Goal: Task Accomplishment & Management: Use online tool/utility

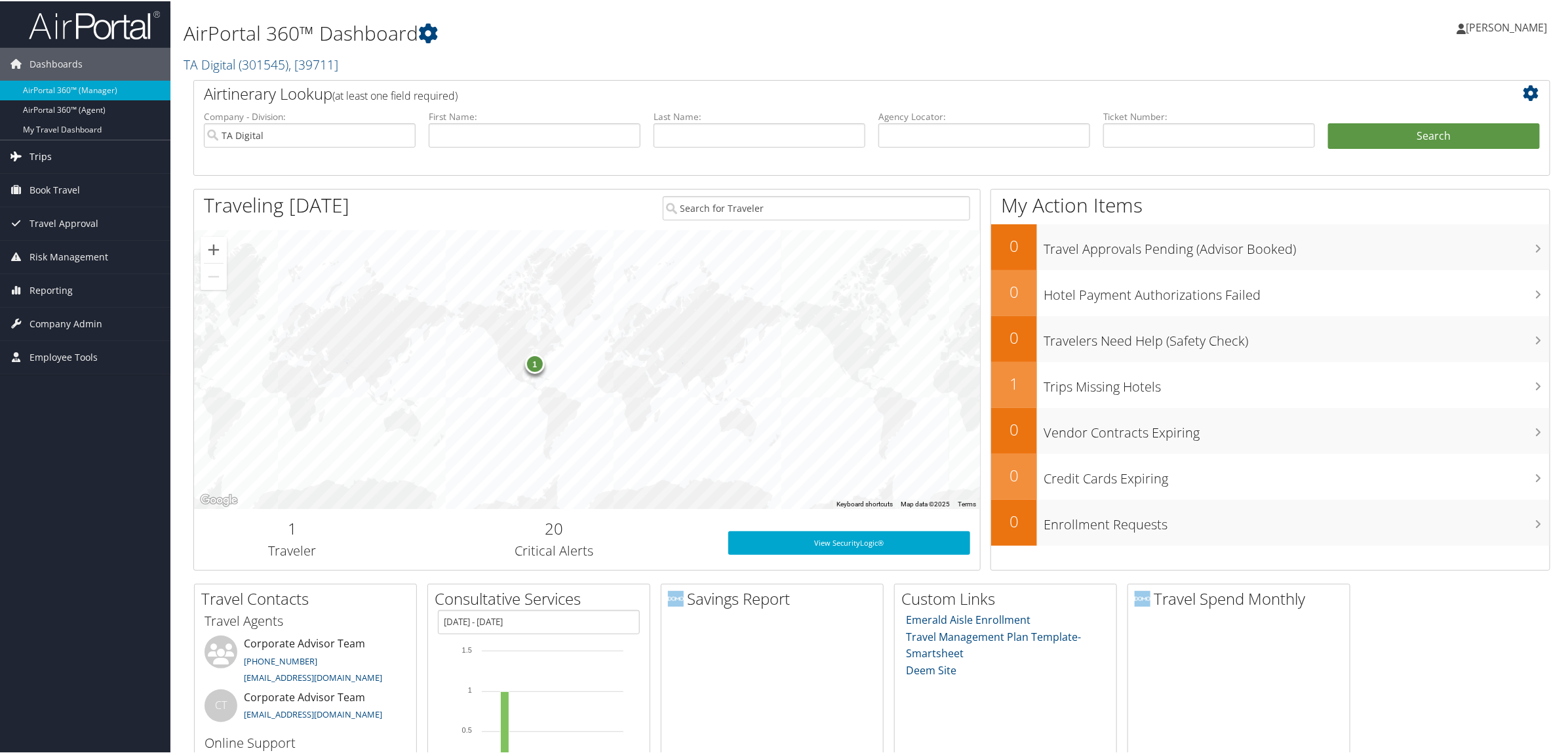
click at [50, 151] on span "Trips" at bounding box center [40, 155] width 22 height 33
click at [89, 184] on link "Airtinerary® Lookup" at bounding box center [85, 181] width 170 height 20
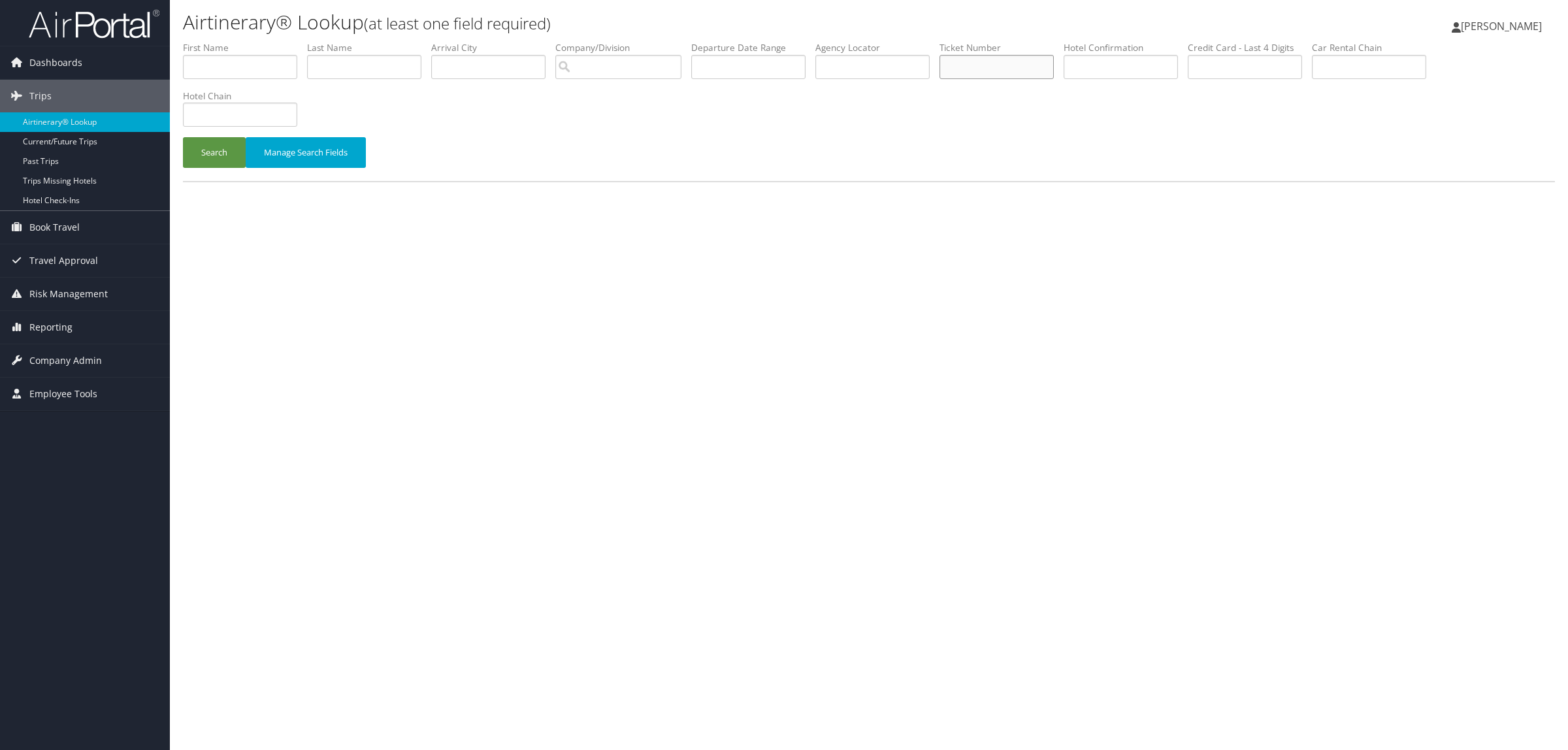
click at [1033, 72] on input "text" at bounding box center [996, 66] width 115 height 24
click at [874, 66] on input "text" at bounding box center [872, 66] width 115 height 24
paste input "DDDZ79"
click at [206, 145] on button "Search" at bounding box center [214, 152] width 63 height 31
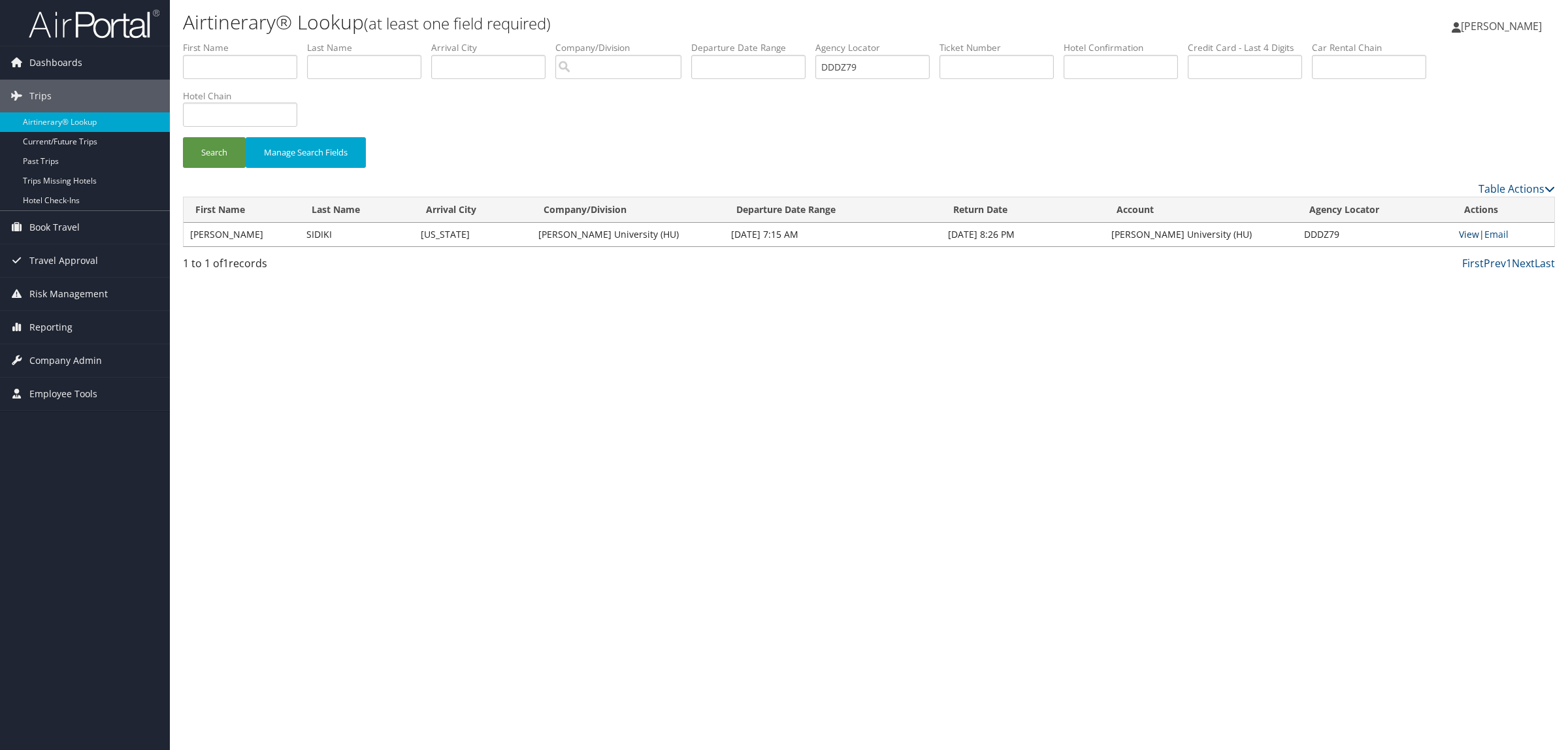
click at [1472, 234] on link "View" at bounding box center [1470, 234] width 20 height 12
drag, startPoint x: 901, startPoint y: 70, endPoint x: 573, endPoint y: 67, distance: 328.0
click at [575, 41] on ul "First Name Last Name Departure City Arrival City Company/Division Airport/City …" at bounding box center [869, 41] width 1373 height 0
paste input "F23Z"
click at [222, 158] on button "Search" at bounding box center [214, 152] width 63 height 31
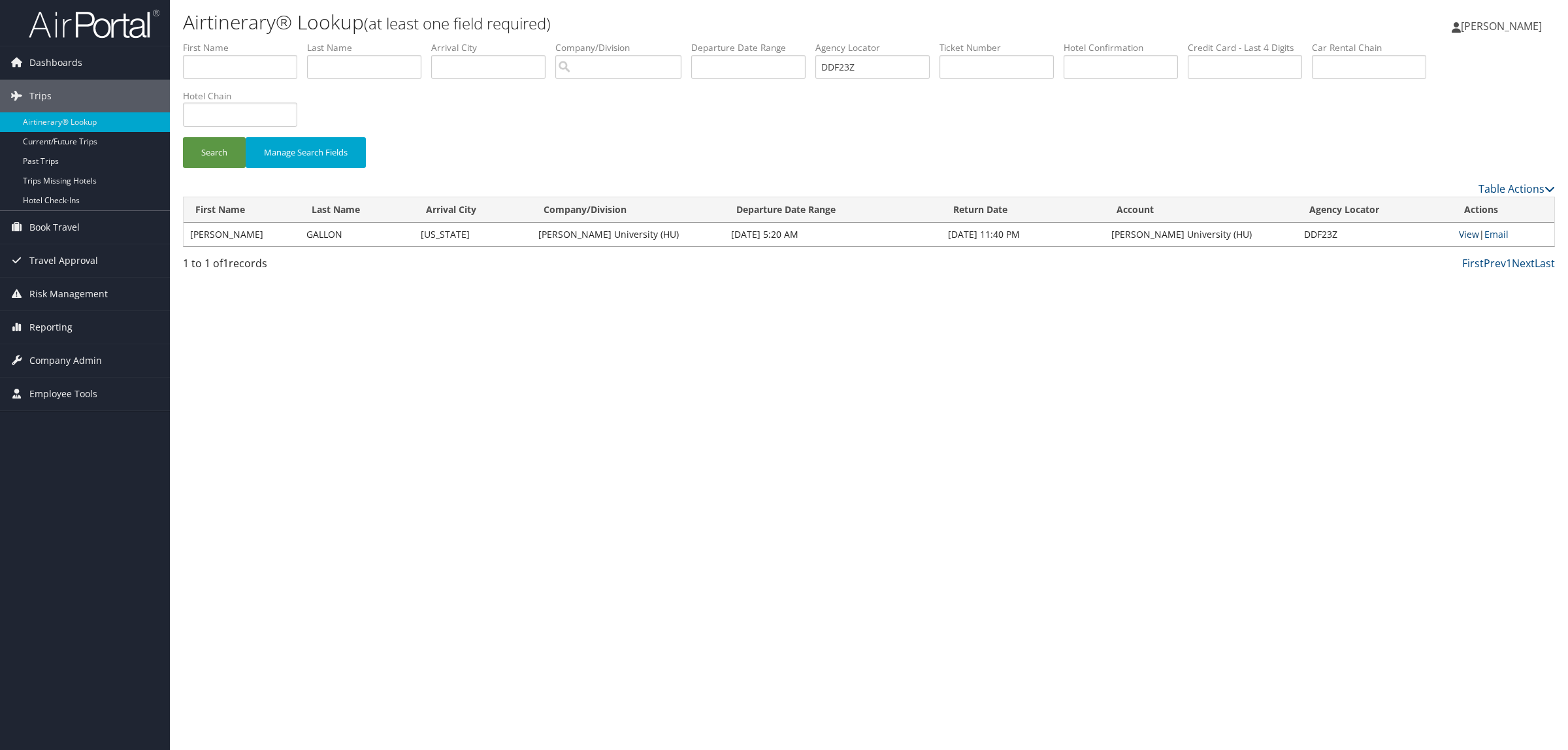
click at [1468, 234] on link "View" at bounding box center [1470, 234] width 20 height 12
drag, startPoint x: 806, startPoint y: 67, endPoint x: 652, endPoint y: 71, distance: 154.1
click at [653, 41] on ul "First Name Last Name Departure City Arrival City Company/Division Airport/City …" at bounding box center [869, 41] width 1373 height 0
paste input "RNKF"
click at [190, 141] on button "Search" at bounding box center [214, 152] width 63 height 31
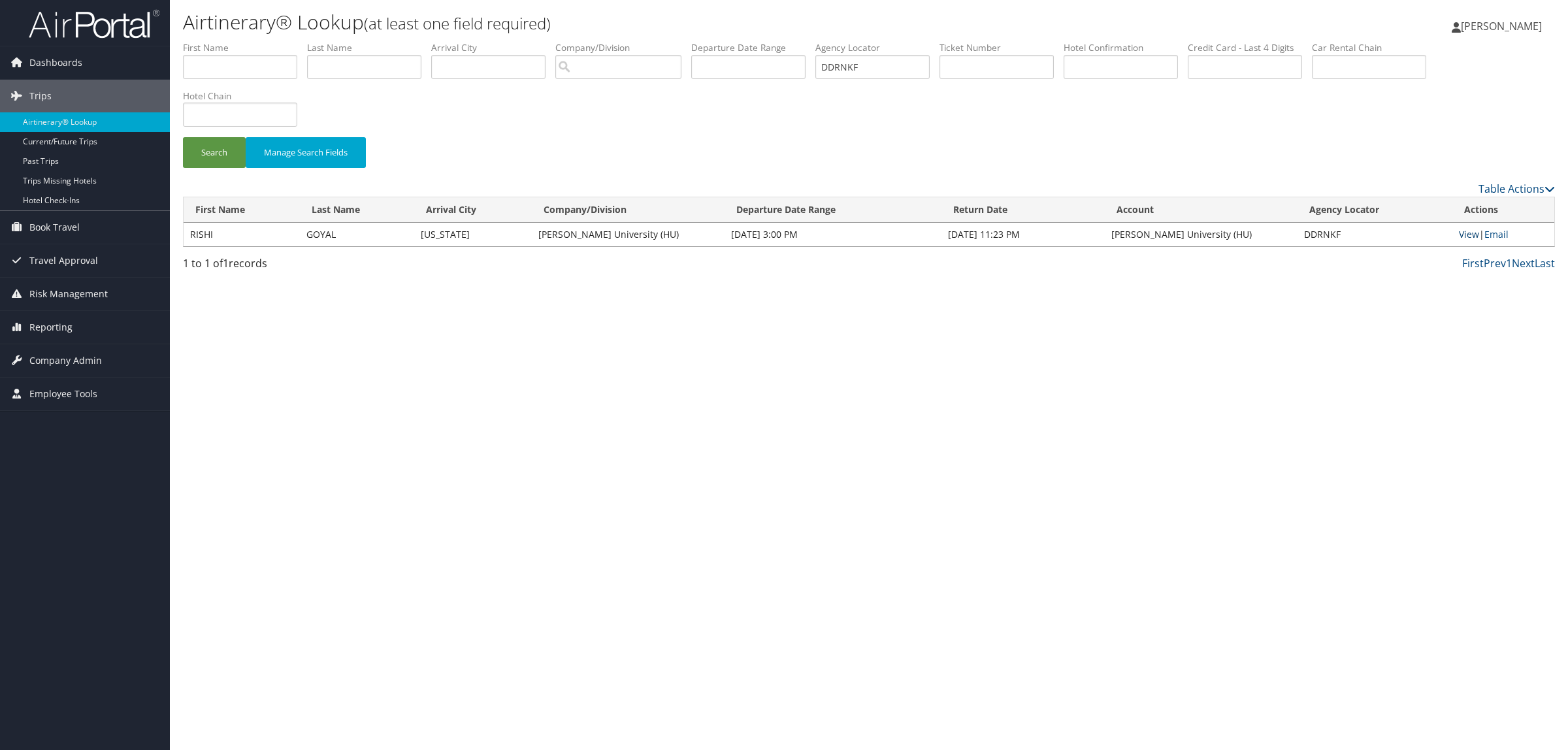
click at [1474, 230] on link "View" at bounding box center [1470, 234] width 20 height 12
drag, startPoint x: 890, startPoint y: 64, endPoint x: 729, endPoint y: 64, distance: 161.0
click at [694, 41] on ul "First Name Last Name Departure City Arrival City Company/Division Airport/City …" at bounding box center [869, 41] width 1373 height 0
paste input "JZP"
click at [227, 158] on button "Search" at bounding box center [214, 152] width 63 height 31
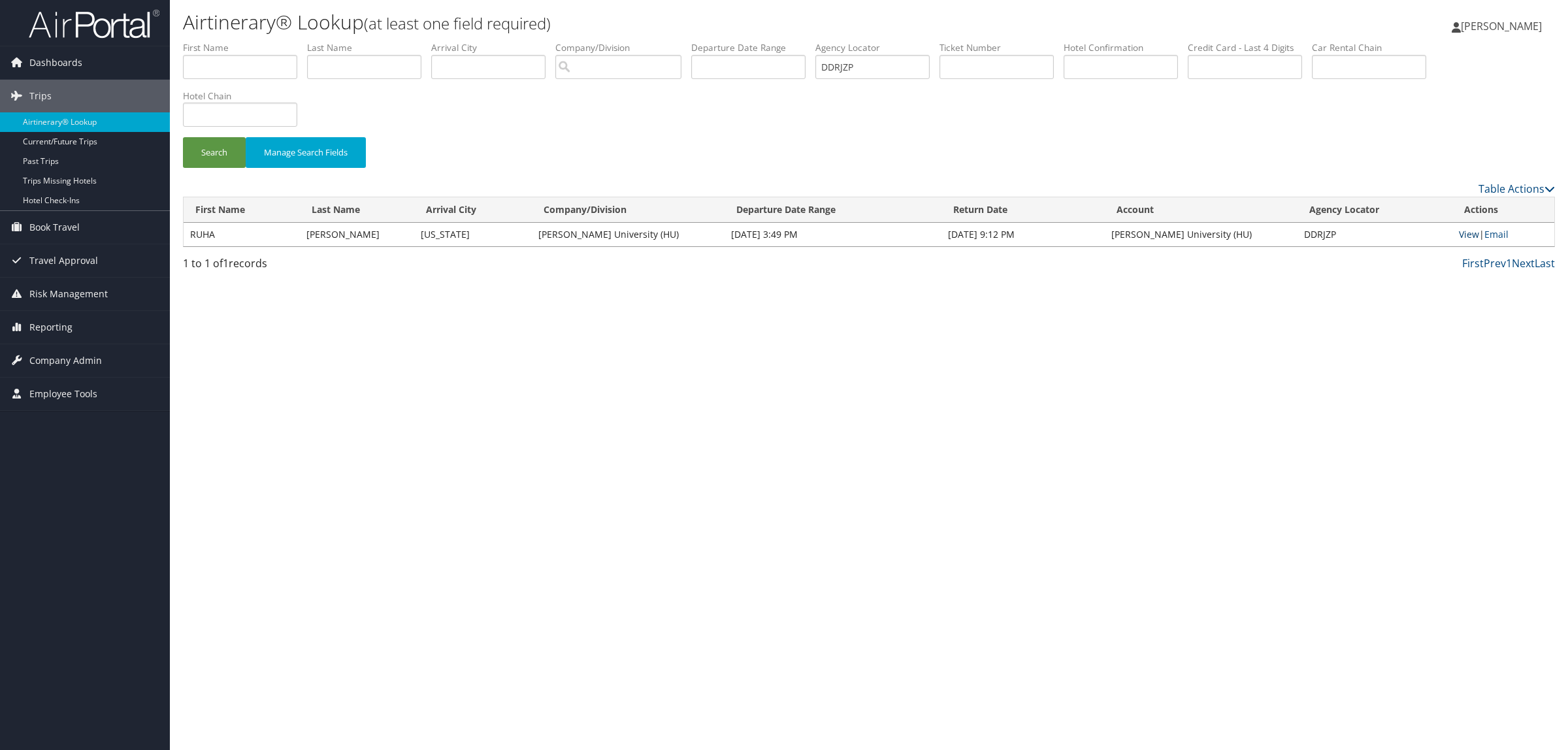
click at [1470, 237] on link "View" at bounding box center [1470, 234] width 20 height 12
drag, startPoint x: 904, startPoint y: 67, endPoint x: 562, endPoint y: 63, distance: 342.0
click at [567, 41] on ul "First Name Last Name Departure City Arrival City Company/Division Airport/City …" at bounding box center [869, 41] width 1373 height 0
paste input "F1DB"
type input "DDF1DB"
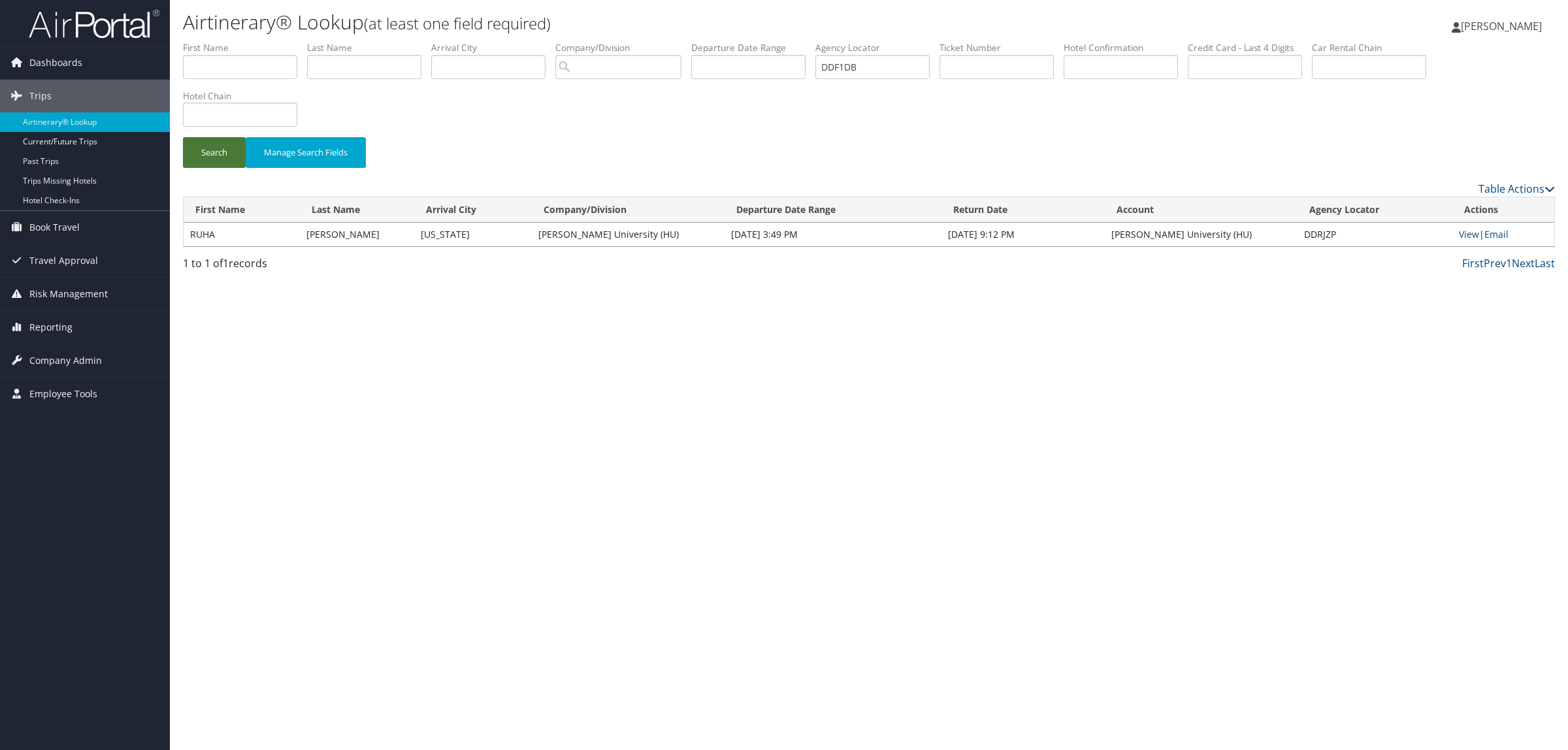
click at [230, 145] on button "Search" at bounding box center [214, 152] width 63 height 31
click at [1467, 230] on link "View" at bounding box center [1470, 234] width 20 height 12
drag, startPoint x: 882, startPoint y: 66, endPoint x: 733, endPoint y: 54, distance: 149.5
click at [733, 41] on ul "First Name Last Name Departure City Arrival City Company/Division Airport/City …" at bounding box center [869, 41] width 1373 height 0
click at [380, 70] on input "text" at bounding box center [364, 66] width 115 height 24
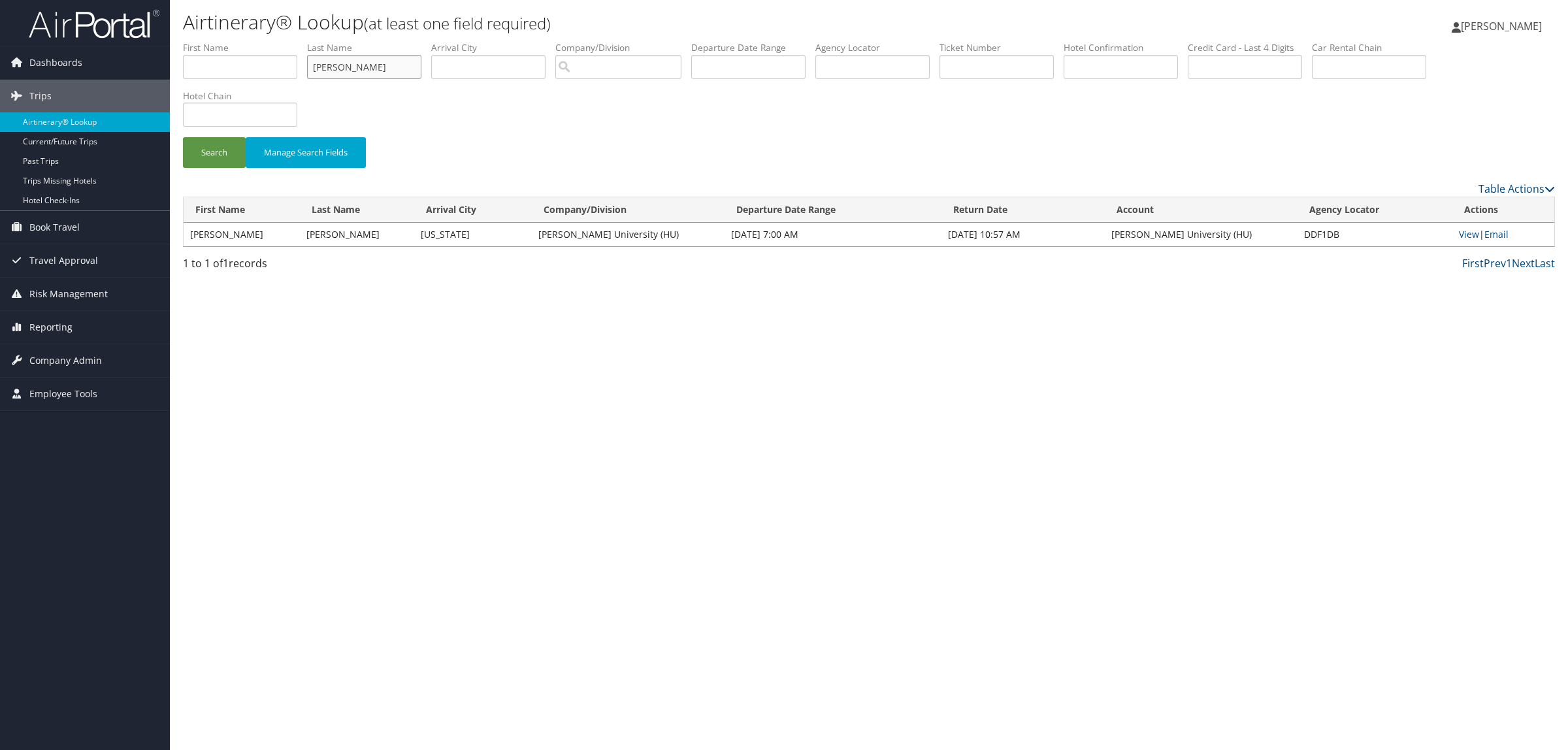
type input "johnson"
click at [250, 70] on input "text" at bounding box center [240, 66] width 115 height 24
type input "antoine"
click at [605, 66] on input "search" at bounding box center [618, 66] width 126 height 24
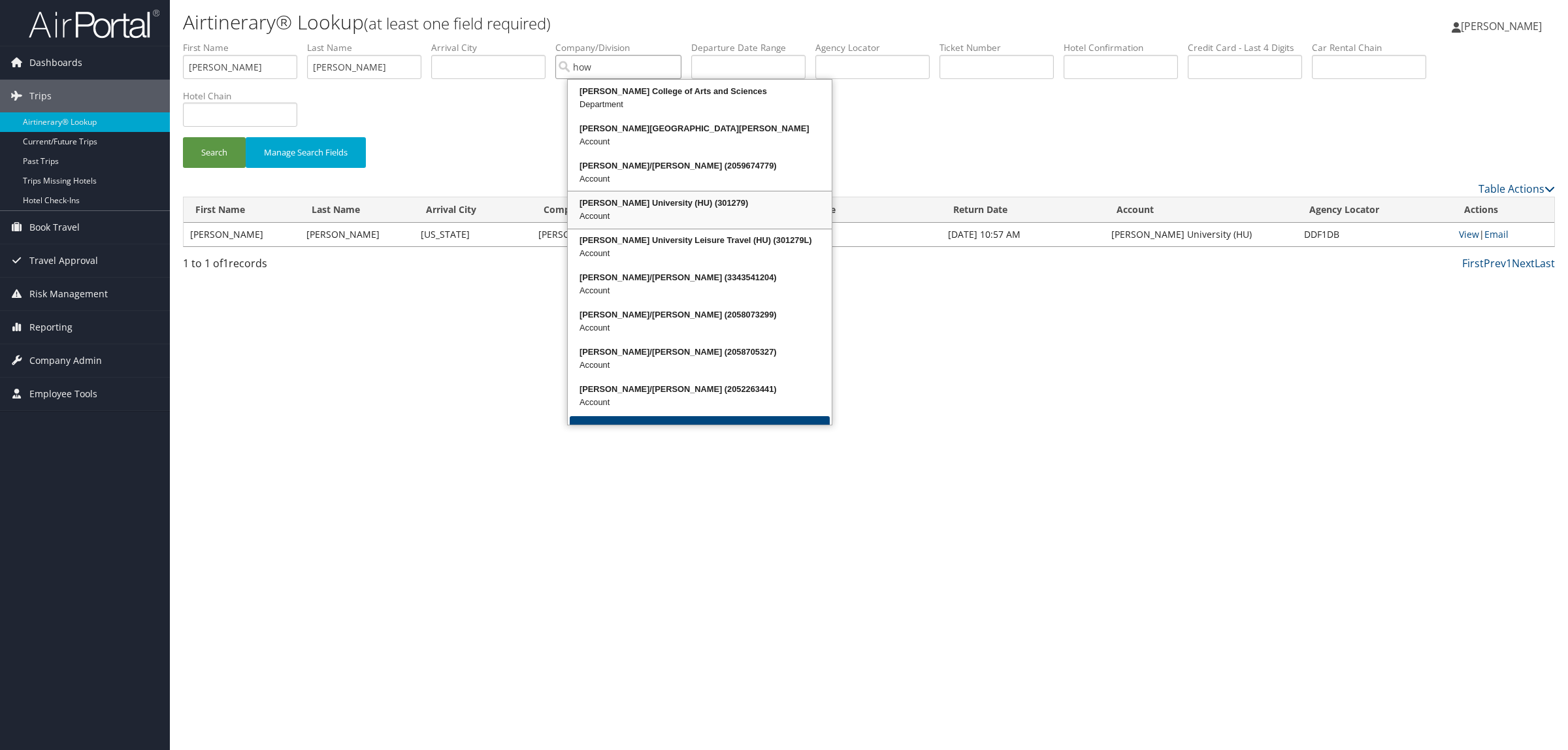
click at [676, 201] on div "Howard University (HU) (301279)" at bounding box center [699, 203] width 260 height 13
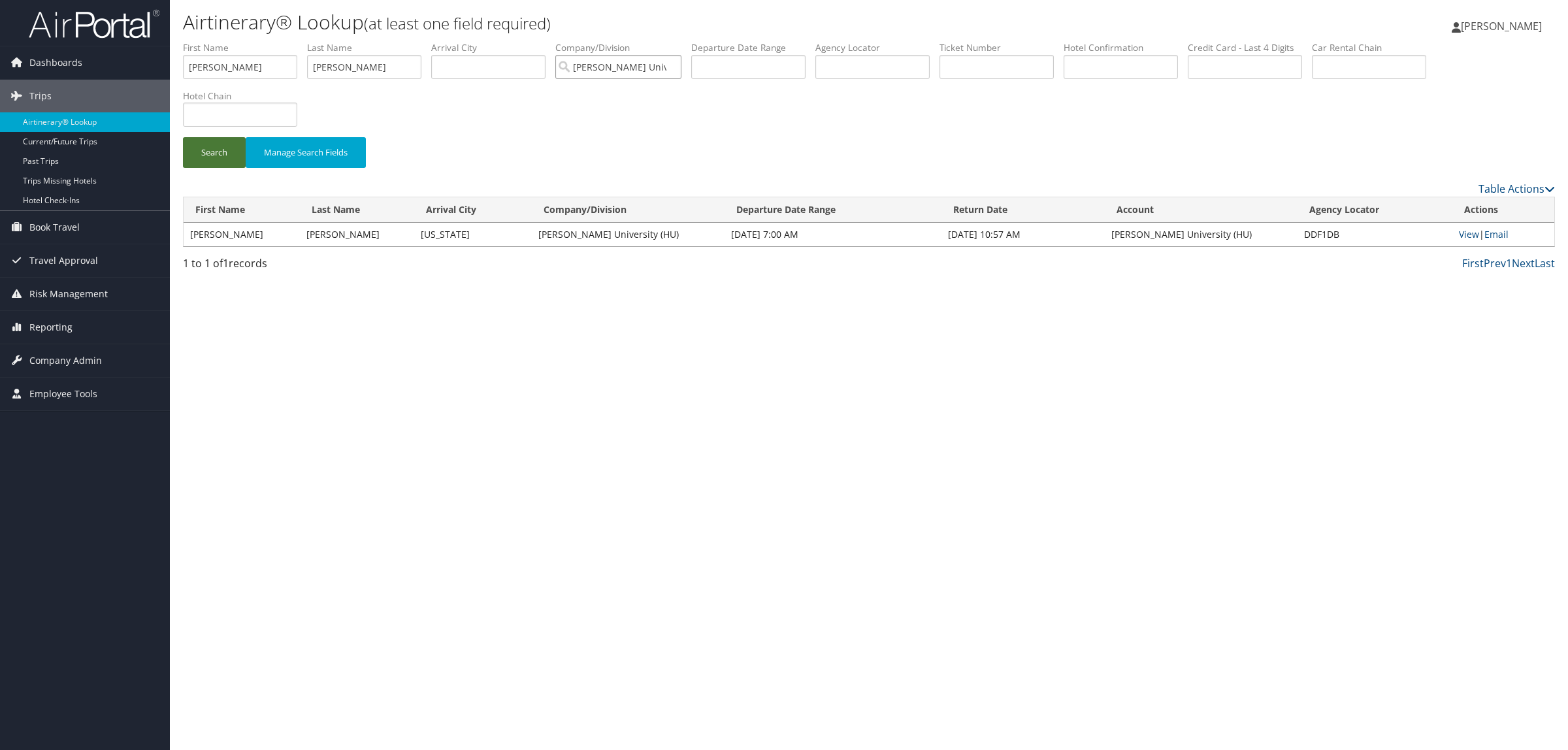
type input "Howard University (HU)"
click at [223, 141] on button "Search" at bounding box center [214, 152] width 63 height 31
drag, startPoint x: 273, startPoint y: 63, endPoint x: 0, endPoint y: 66, distance: 273.0
click at [0, 66] on div "Dashboards AirPortal 360™ (Manager) AirPortal 360™ (Agent) My Travel Dashboard …" at bounding box center [784, 375] width 1568 height 750
click at [217, 152] on button "Search" at bounding box center [214, 152] width 63 height 31
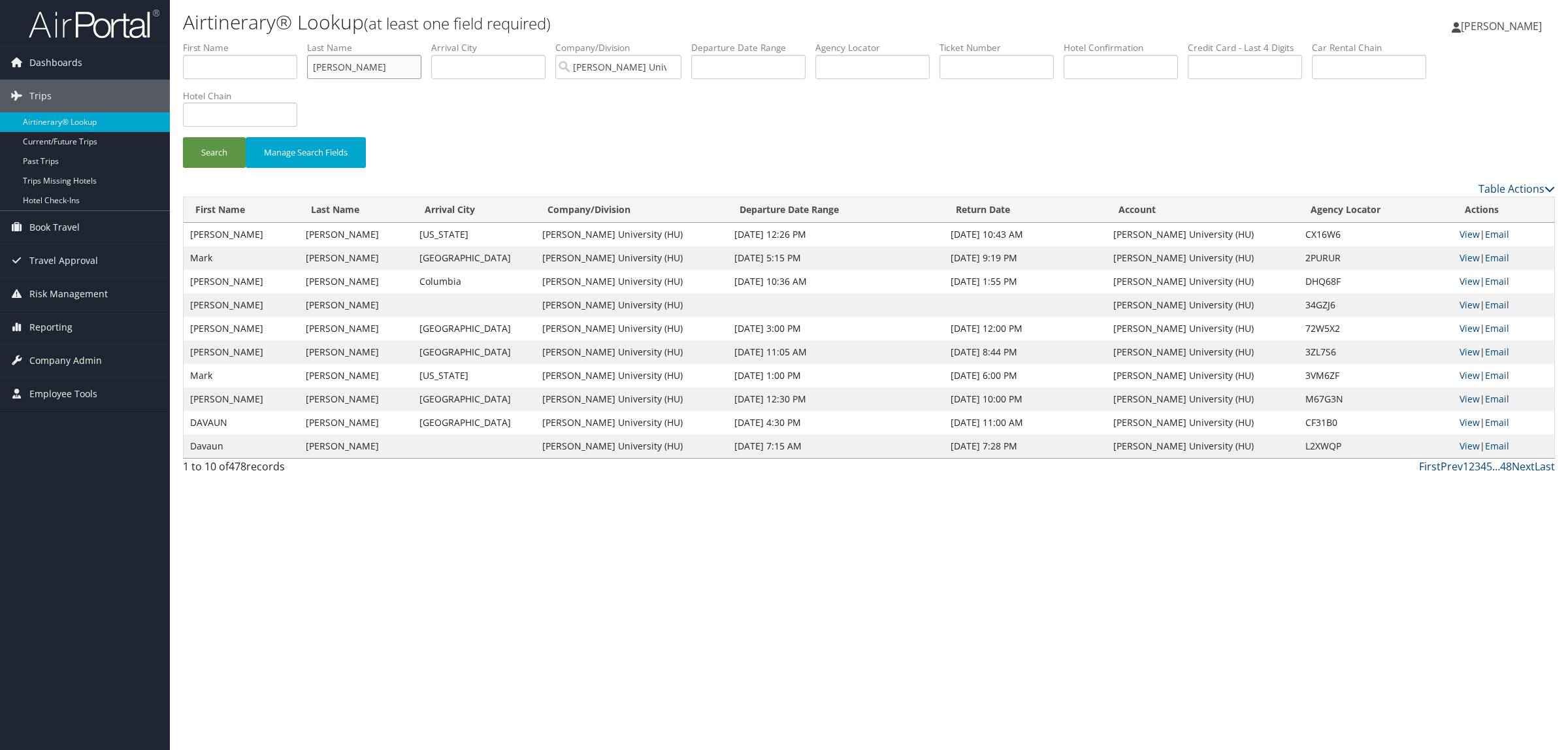
drag, startPoint x: 369, startPoint y: 71, endPoint x: 252, endPoint y: 66, distance: 117.1
click at [252, 41] on ul "First Name Last Name johnson Departure City Arrival City Company/Division Howar…" at bounding box center [869, 41] width 1373 height 0
type input "gallon"
click at [183, 137] on button "Search" at bounding box center [214, 152] width 63 height 31
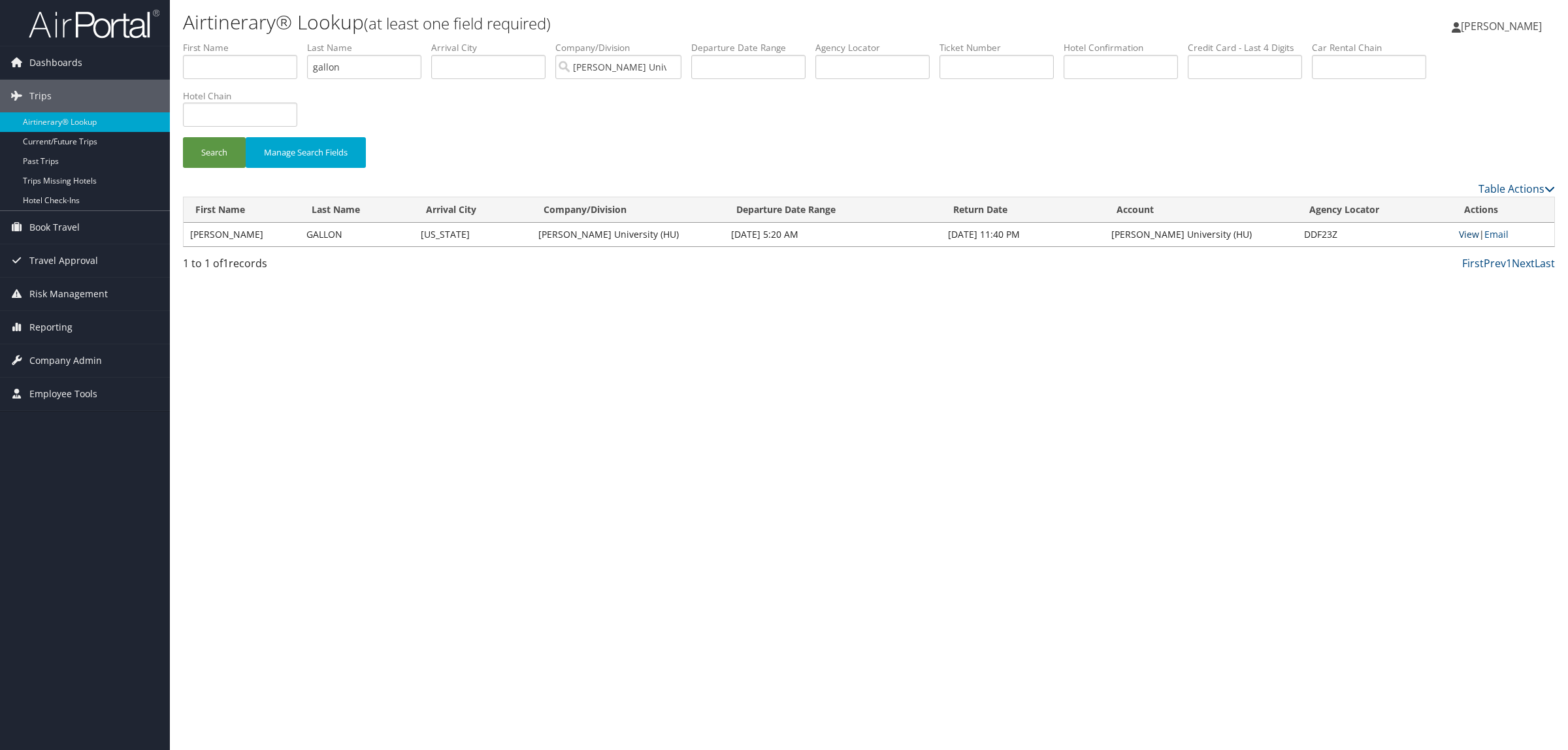
click at [1475, 230] on link "View" at bounding box center [1470, 234] width 20 height 12
drag, startPoint x: 387, startPoint y: 59, endPoint x: 117, endPoint y: 66, distance: 270.1
click at [118, 64] on div "Dashboards AirPortal 360™ (Manager) AirPortal 360™ (Agent) My Travel Dashboard …" at bounding box center [784, 375] width 1568 height 750
drag, startPoint x: 585, startPoint y: 69, endPoint x: 766, endPoint y: 66, distance: 181.0
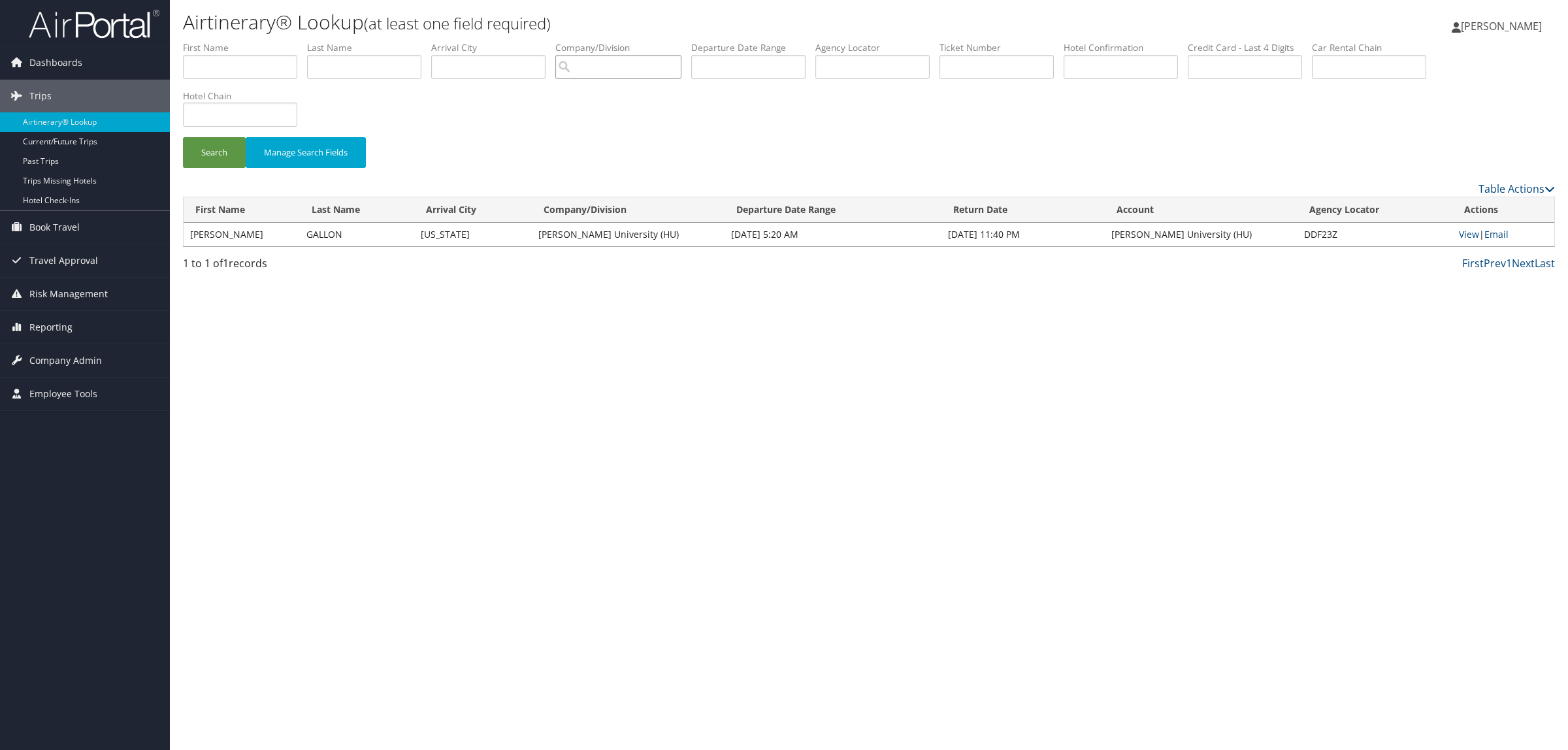
click at [766, 41] on ul "First Name Last Name Departure City Arrival City Company/Division Airport/City …" at bounding box center [869, 41] width 1373 height 0
paste input "DND372"
click at [229, 142] on button "Search" at bounding box center [214, 152] width 63 height 31
click at [1466, 233] on link "View" at bounding box center [1470, 234] width 20 height 12
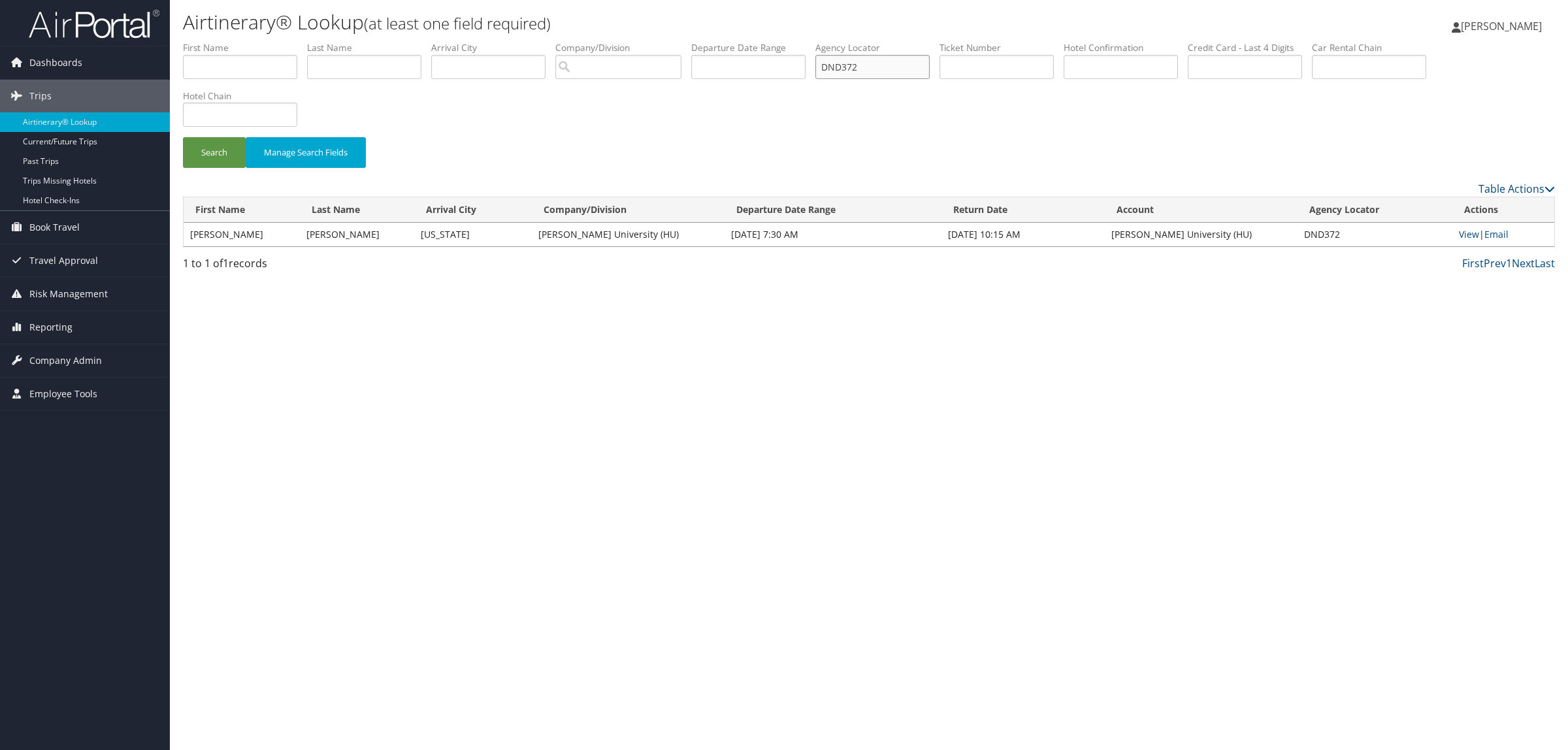
drag, startPoint x: 885, startPoint y: 63, endPoint x: 871, endPoint y: 57, distance: 15.2
click at [827, 41] on ul "First Name Last Name Departure City Arrival City Company/Division Airport/City …" at bounding box center [869, 41] width 1373 height 0
paste input "FWR0G"
type input "DFWR0G"
click at [210, 138] on button "Search" at bounding box center [214, 152] width 63 height 31
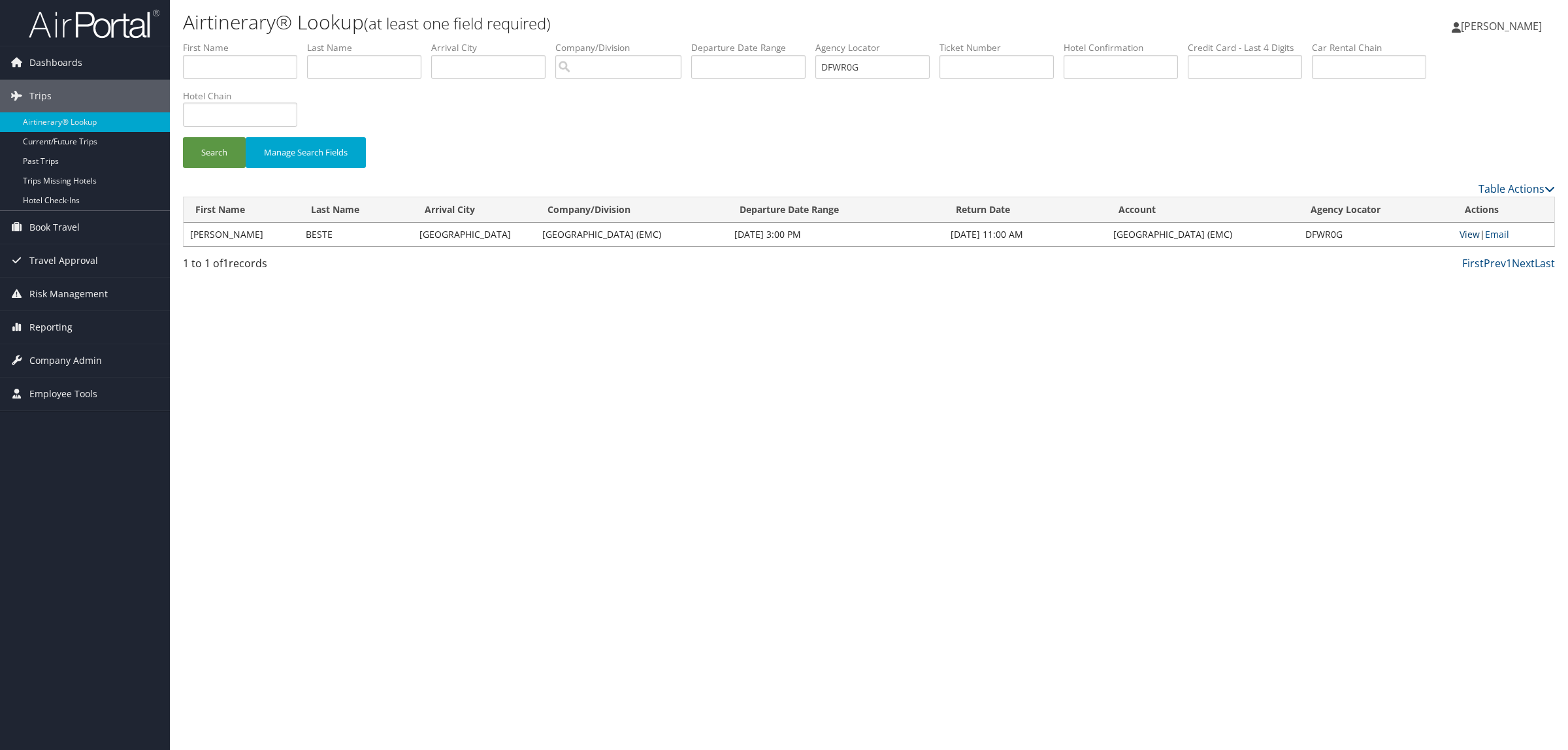
click at [1468, 238] on link "View" at bounding box center [1470, 234] width 20 height 12
click at [1472, 545] on div "Airtinerary® Lookup (at least one field required) Hope Ewing Hope Ewing My Sett…" at bounding box center [869, 375] width 1398 height 750
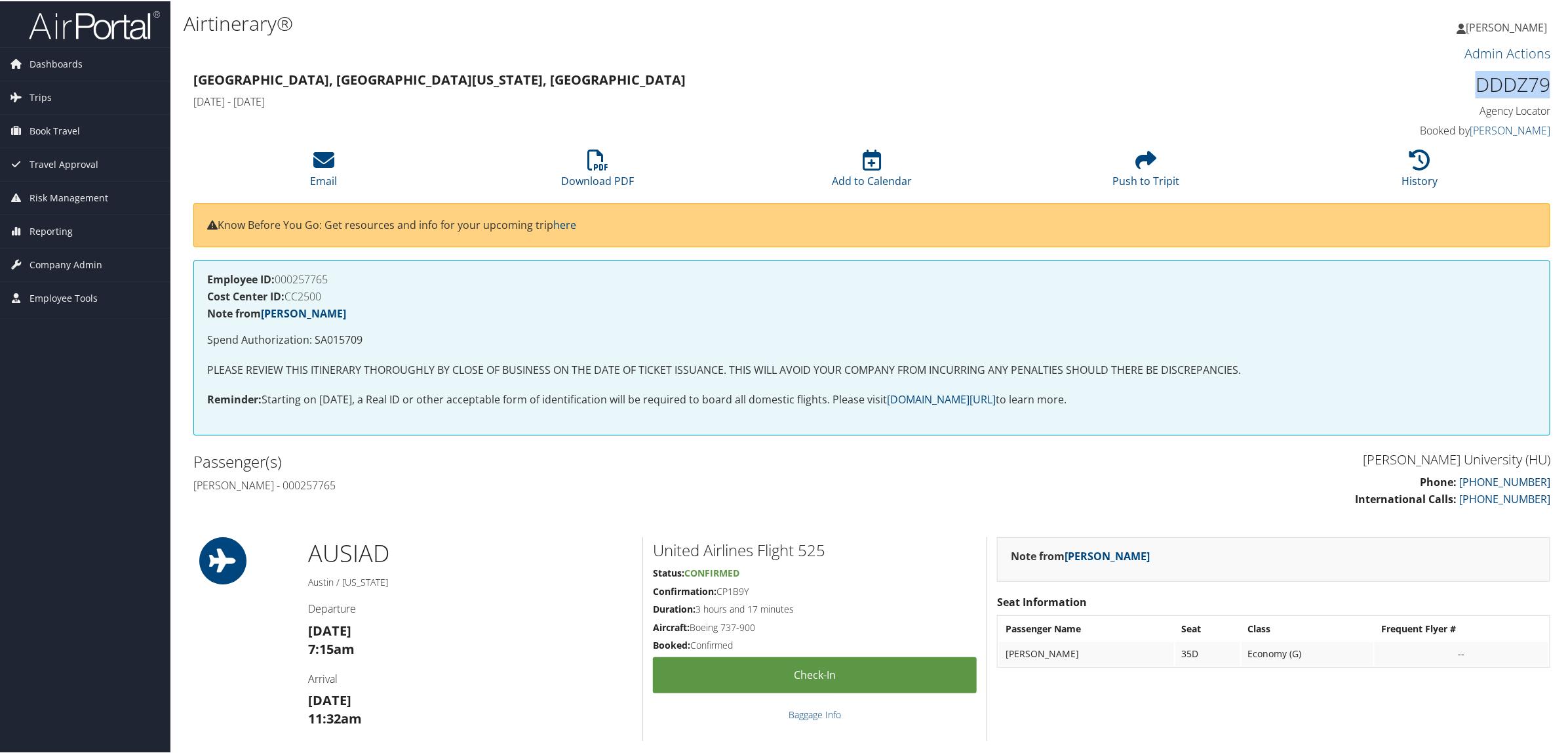
drag, startPoint x: 1464, startPoint y: 84, endPoint x: 1550, endPoint y: 80, distance: 86.1
click at [1550, 80] on div "DDDZ79 Agency Locator Agency Locator DDDZ79 Booked by [PERSON_NAME] Booked by […" at bounding box center [1388, 104] width 344 height 75
copy h1 "DDDZ79"
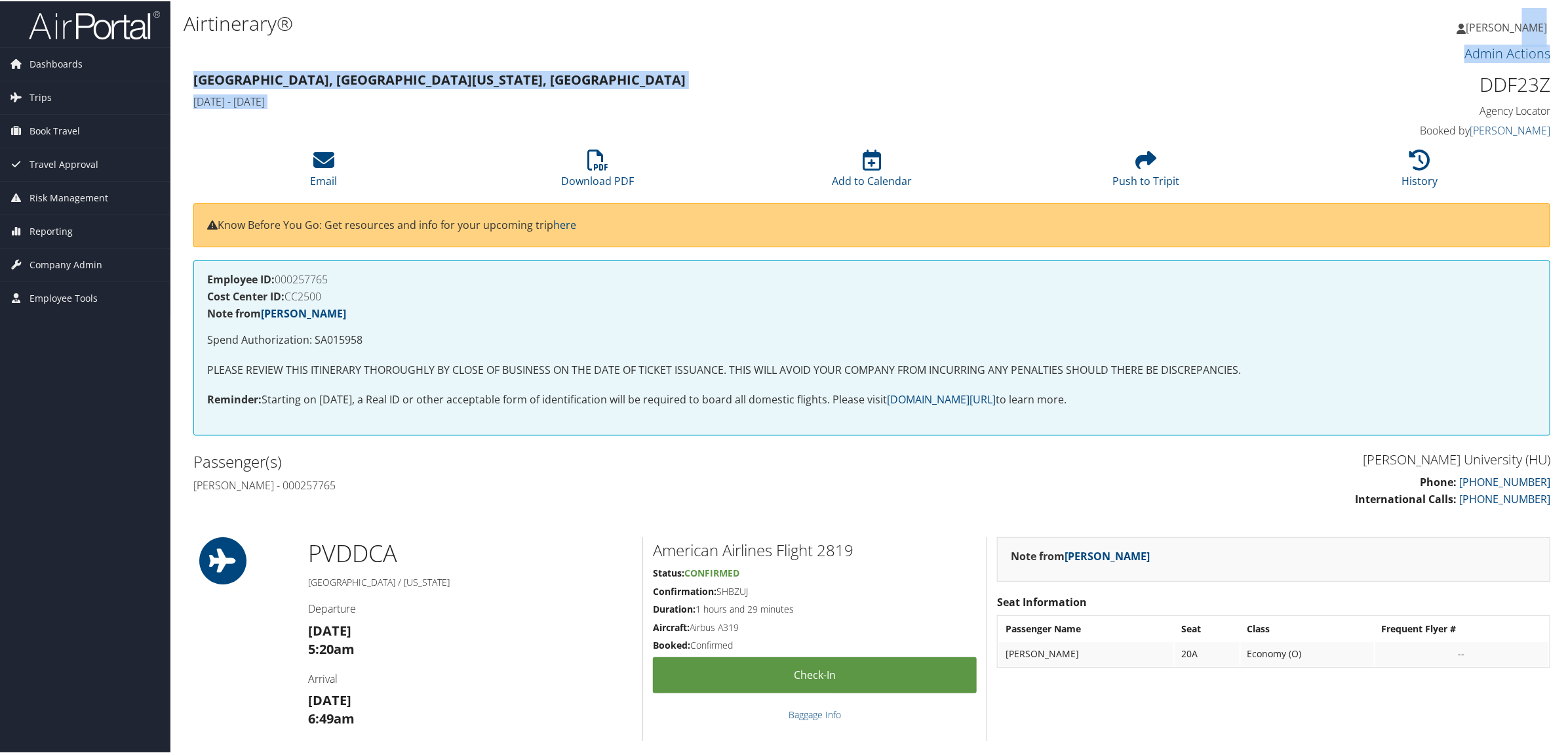
drag, startPoint x: 1479, startPoint y: 7, endPoint x: 1531, endPoint y: 40, distance: 61.6
click at [1536, 21] on div "Airtinerary® Hope Ewing Hope Ewing My Settings Travel Agency Contacts Log Consu…" at bounding box center [871, 733] width 1403 height 1465
click at [1381, 89] on h1 "DDF23Z" at bounding box center [1389, 83] width 325 height 28
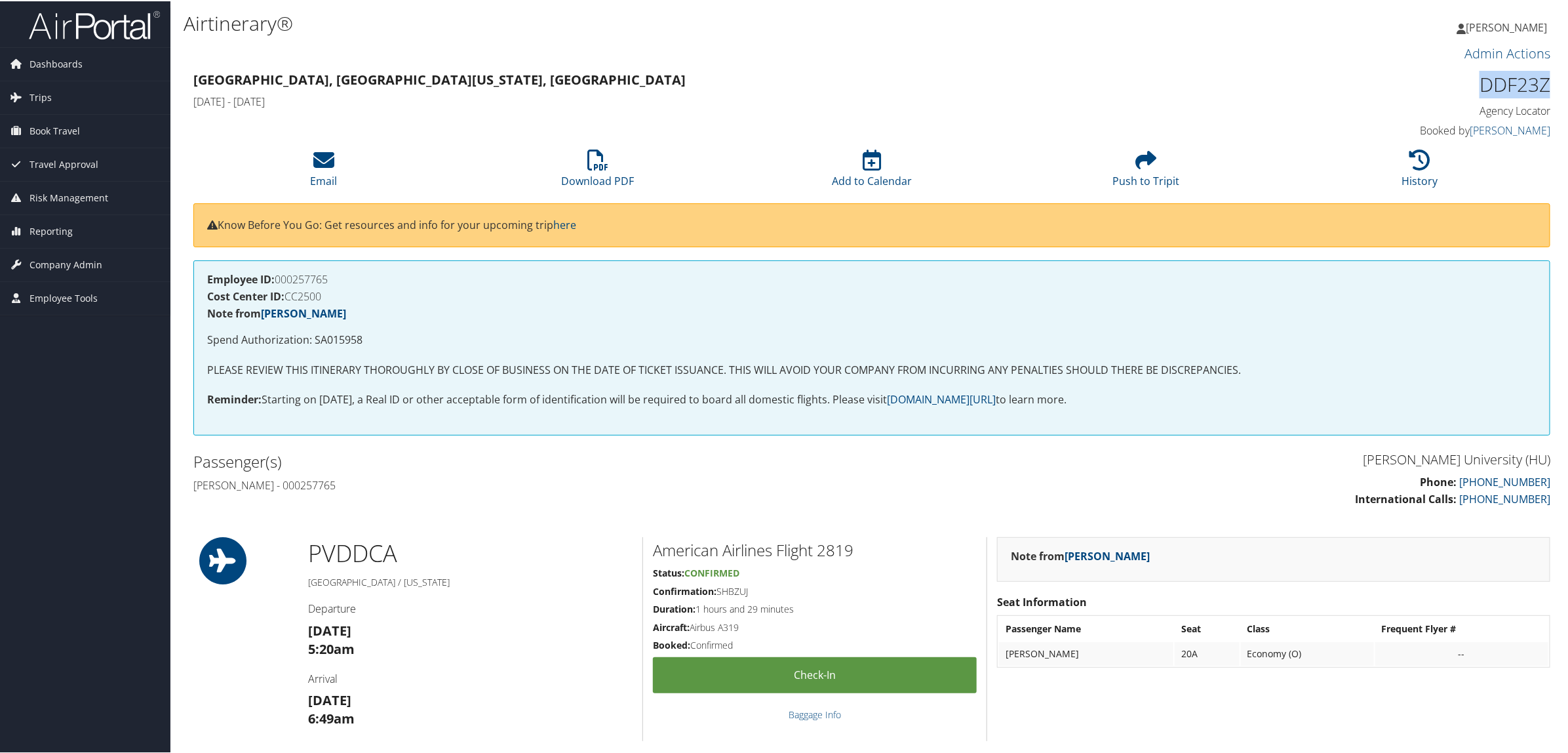
drag, startPoint x: 1470, startPoint y: 86, endPoint x: 1542, endPoint y: 91, distance: 72.2
click at [1542, 91] on h1 "DDF23Z" at bounding box center [1389, 83] width 325 height 28
copy h1 "DDF23Z"
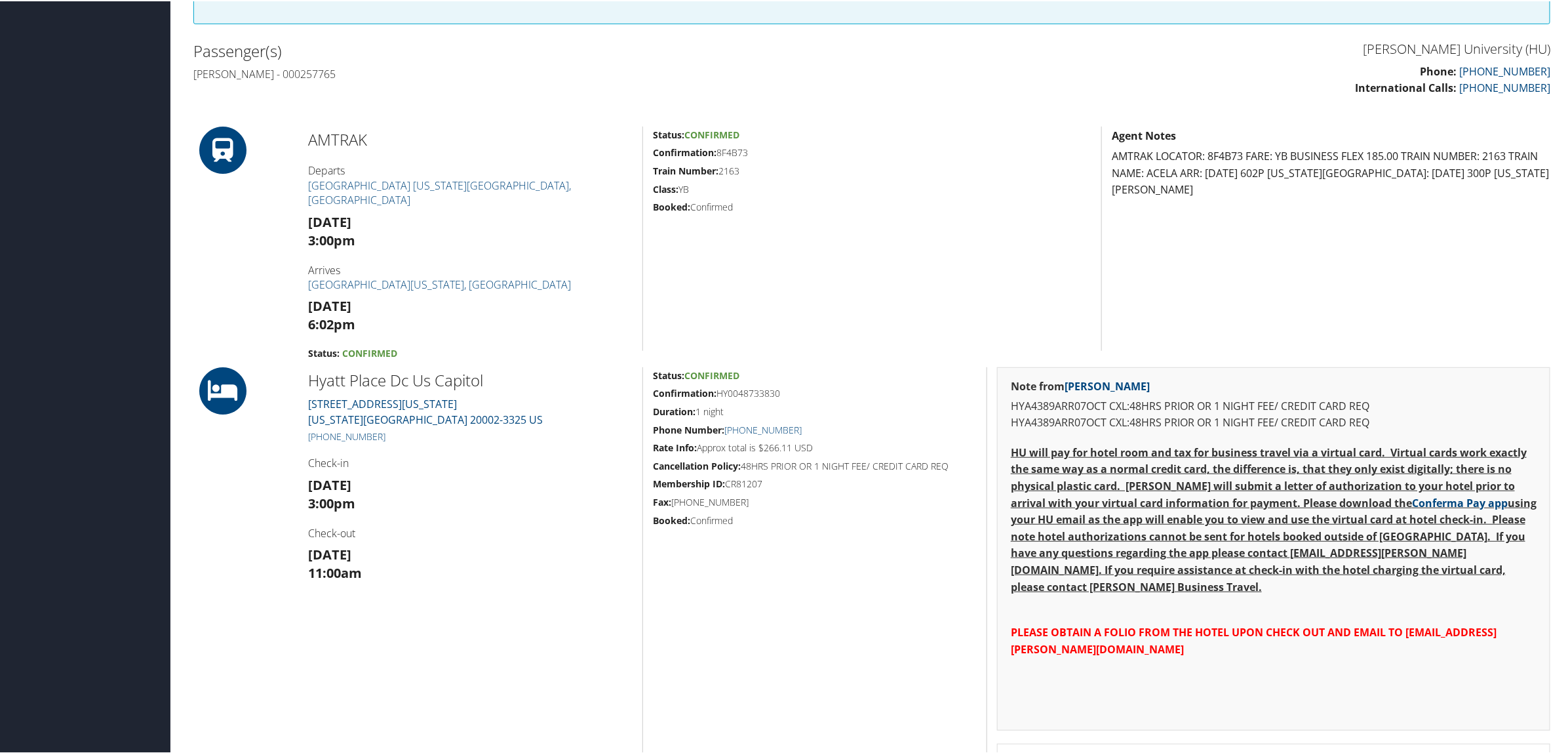
scroll to position [410, 0]
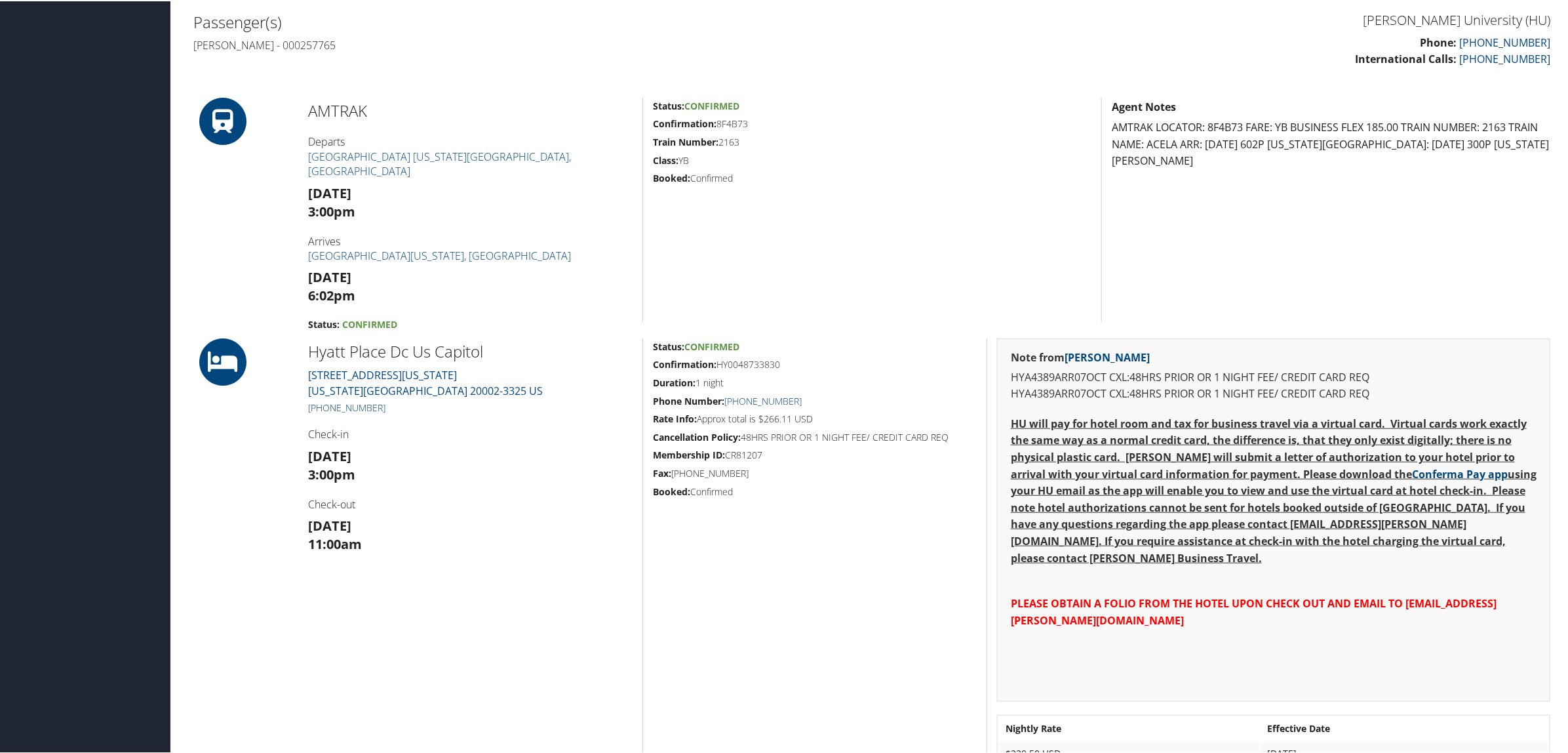
drag, startPoint x: 388, startPoint y: 405, endPoint x: 320, endPoint y: 403, distance: 68.0
click at [320, 403] on h5 "+1 (202) 289-5599" at bounding box center [470, 407] width 325 height 13
copy link "(202) 289-5599"
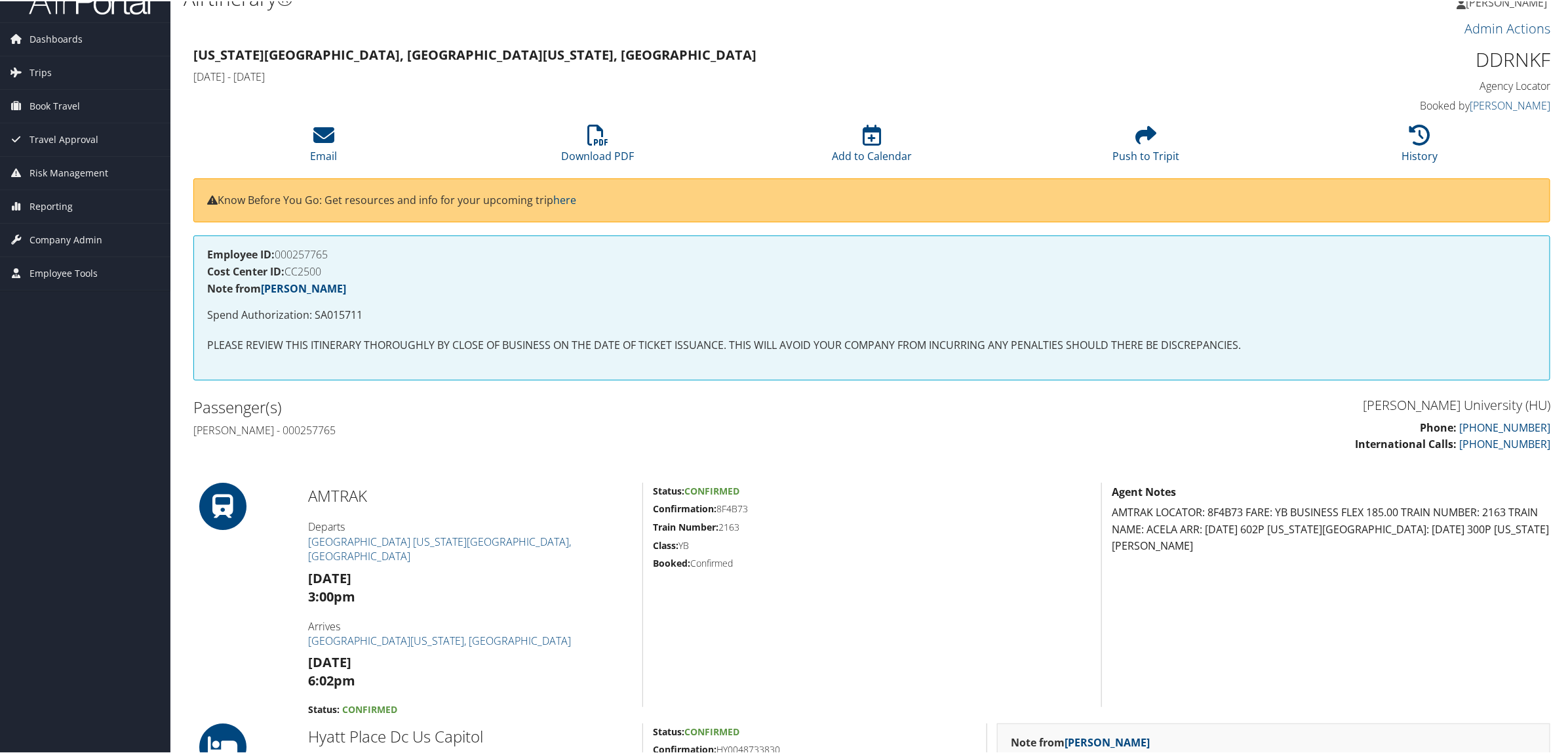
scroll to position [0, 0]
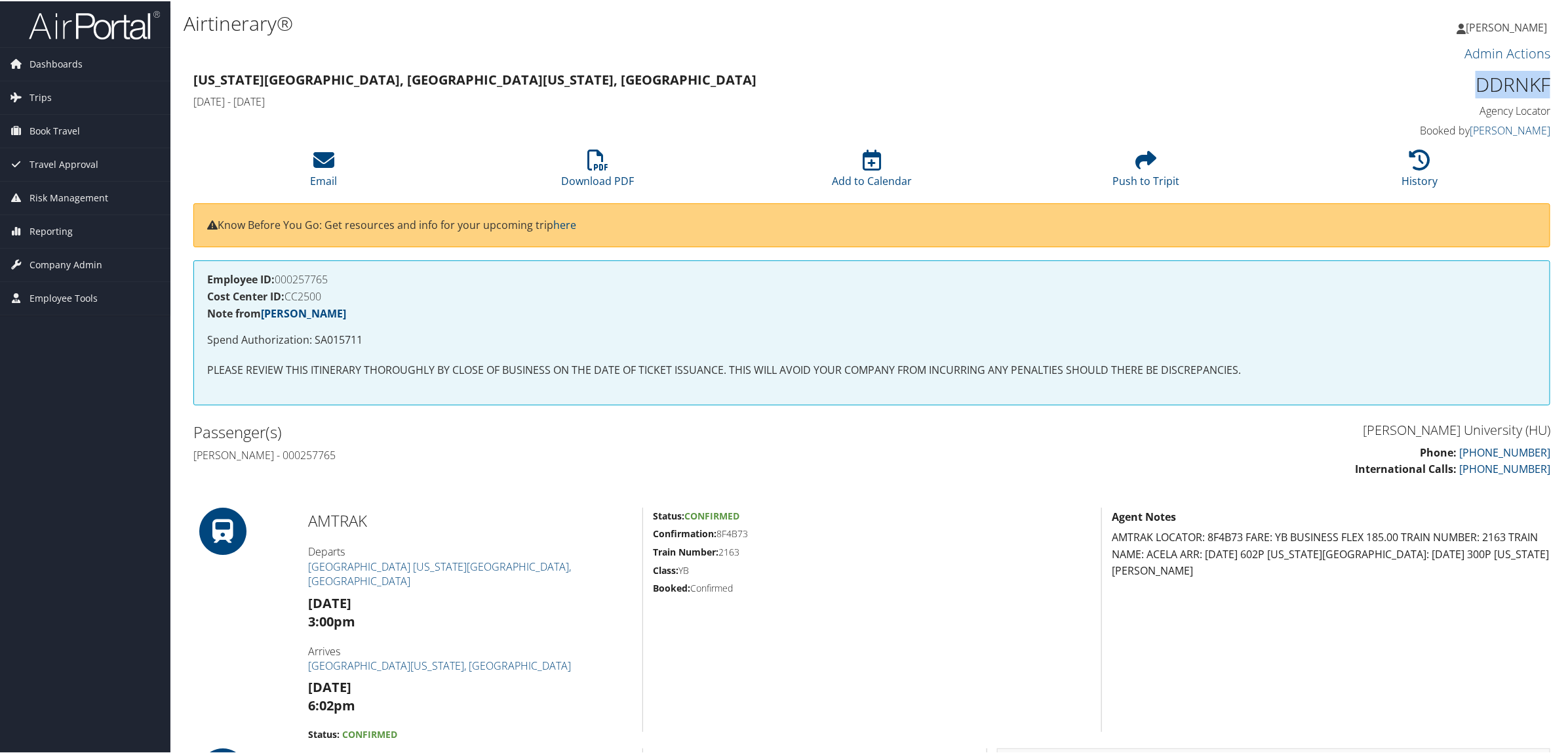
drag, startPoint x: 1467, startPoint y: 84, endPoint x: 1541, endPoint y: 84, distance: 74.0
click at [1541, 84] on h1 "DDRNKF" at bounding box center [1389, 83] width 325 height 28
copy h1 "DDRNKF"
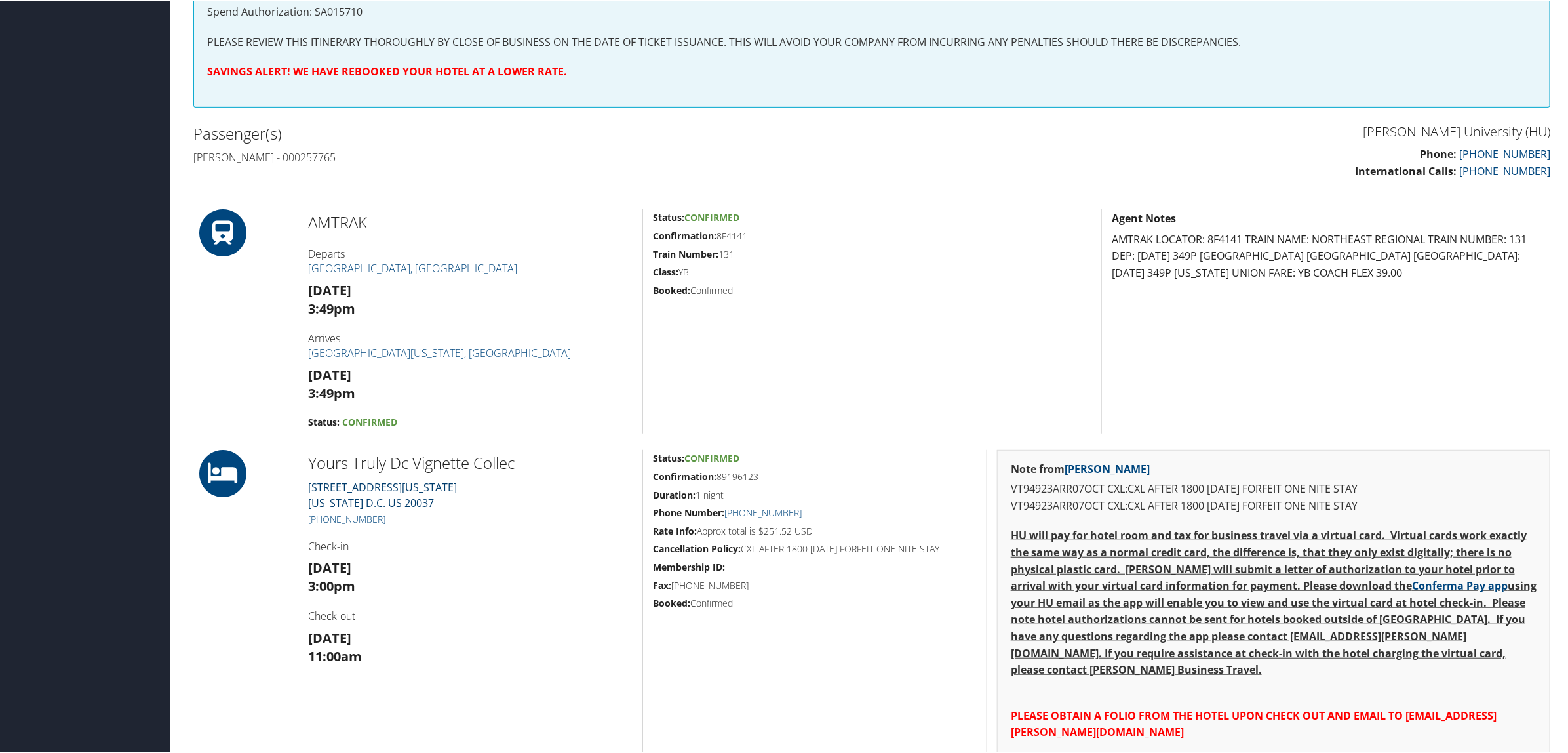
scroll to position [410, 0]
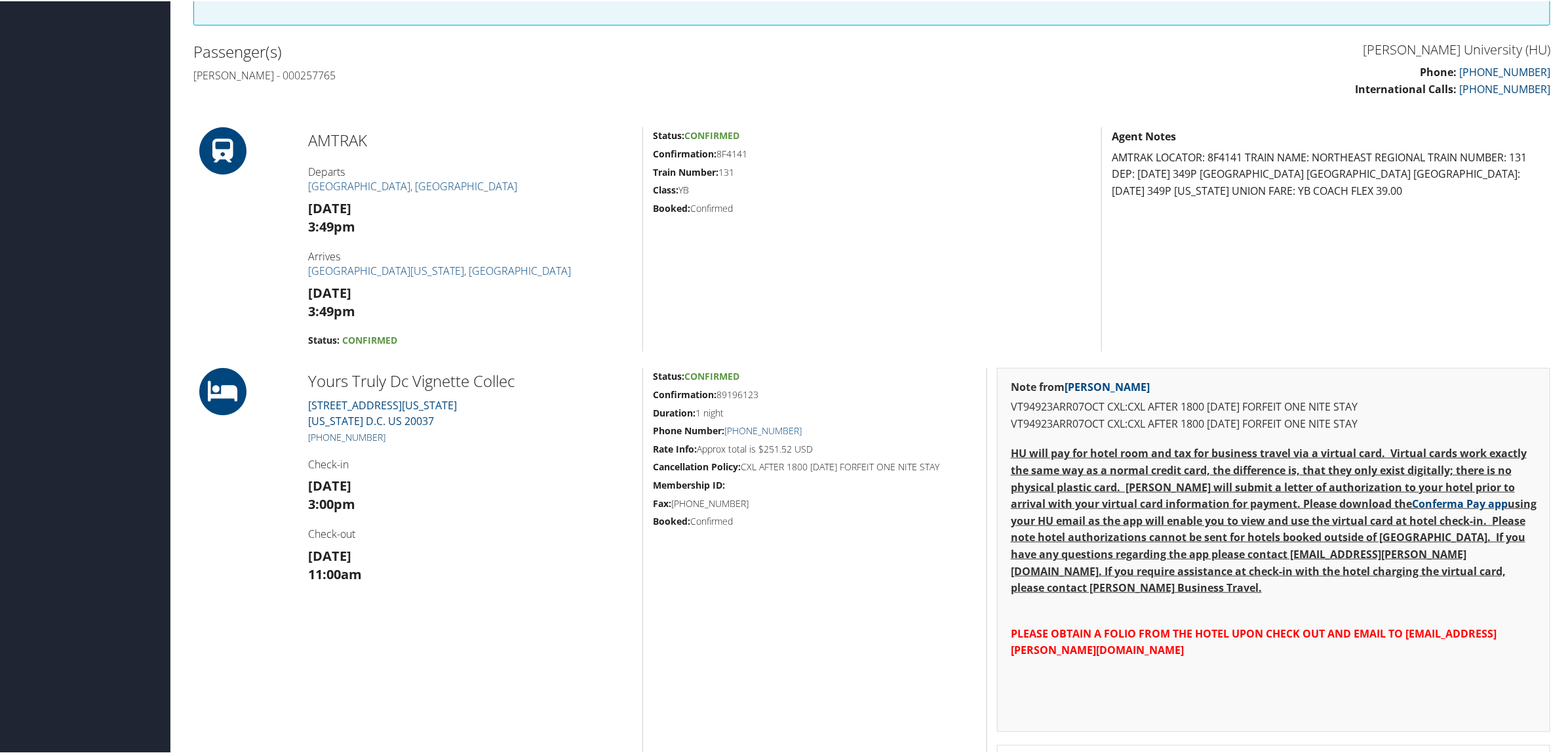
drag, startPoint x: 388, startPoint y: 437, endPoint x: 325, endPoint y: 438, distance: 63.0
click at [325, 438] on h5 "[PHONE_NUMBER]" at bounding box center [470, 436] width 325 height 13
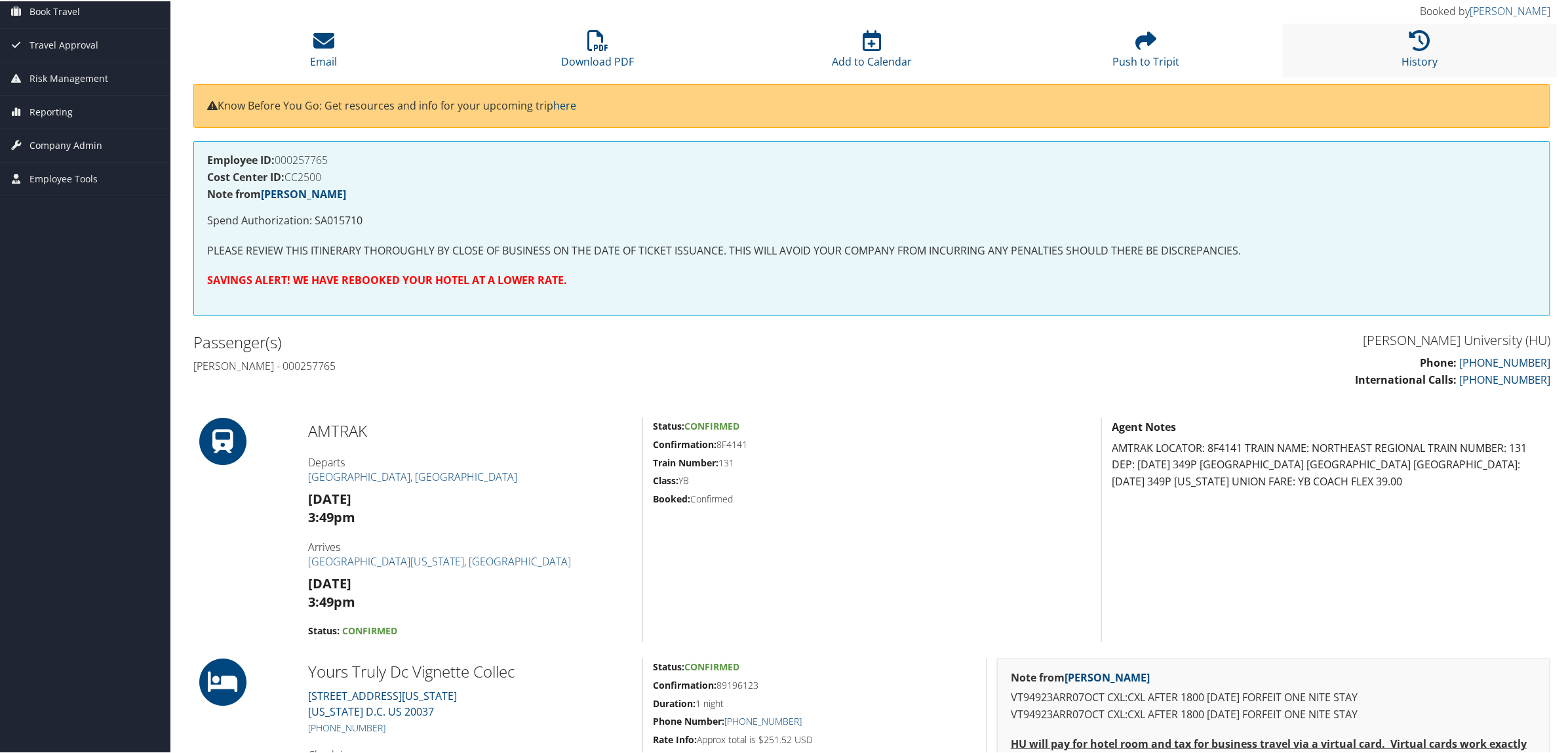
scroll to position [0, 0]
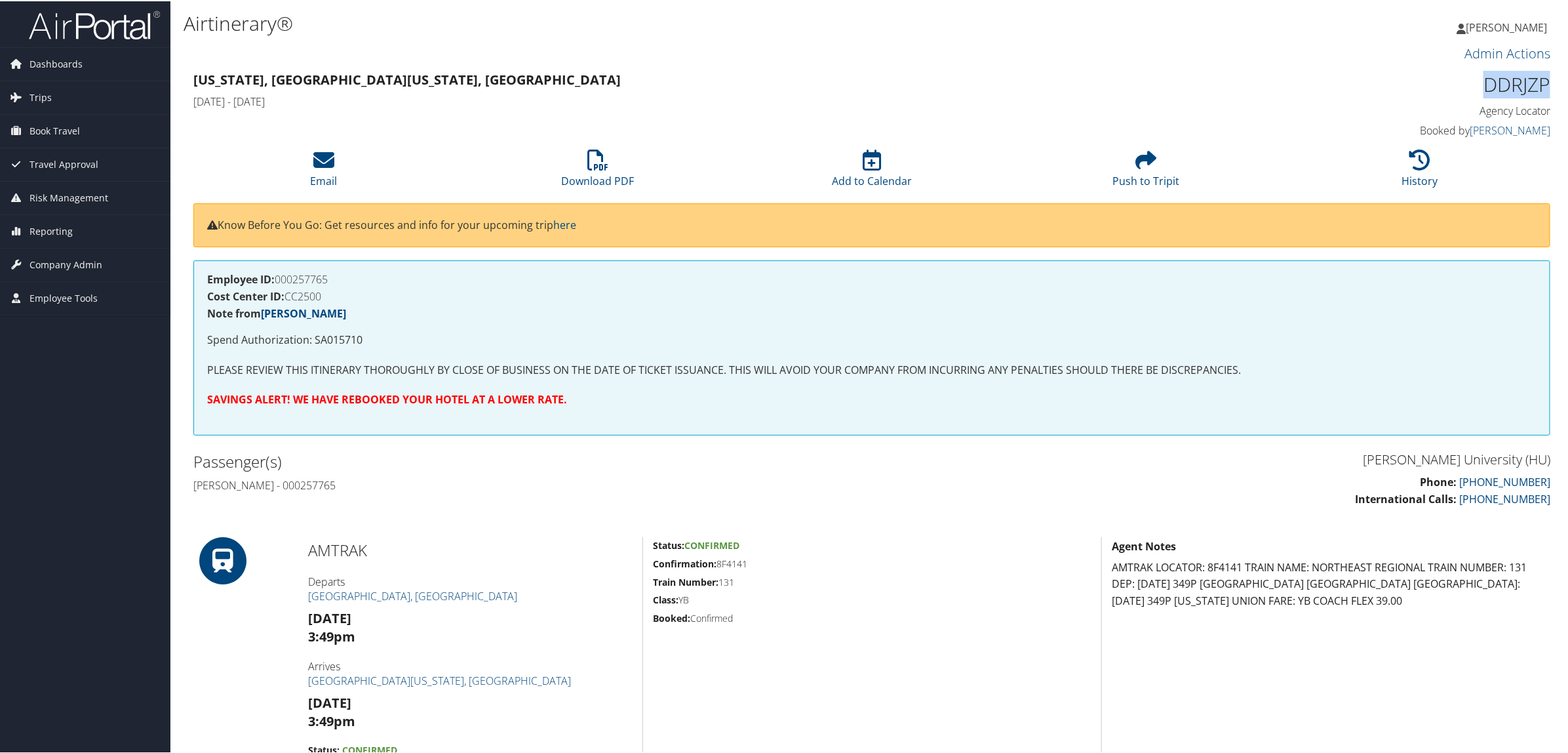
drag, startPoint x: 1496, startPoint y: 79, endPoint x: 1544, endPoint y: 83, distance: 48.2
click at [1544, 80] on h1 "DDRJZP" at bounding box center [1389, 83] width 325 height 28
copy h1 "DDRJZP"
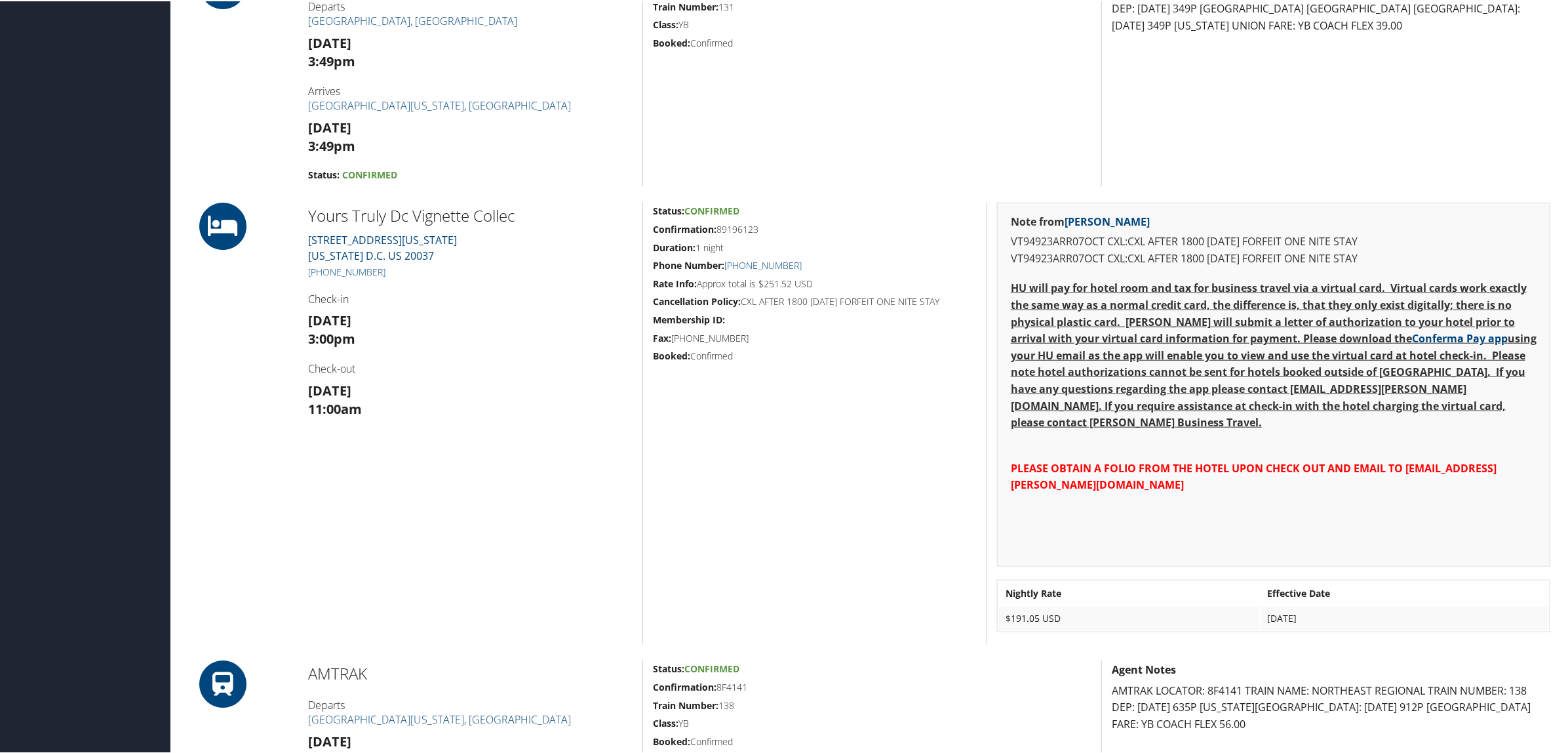
scroll to position [574, 0]
drag, startPoint x: 391, startPoint y: 269, endPoint x: 322, endPoint y: 270, distance: 69.0
click at [322, 270] on h5 "+1 (202) 775-0800" at bounding box center [470, 272] width 325 height 13
copy link "202) 775-0800"
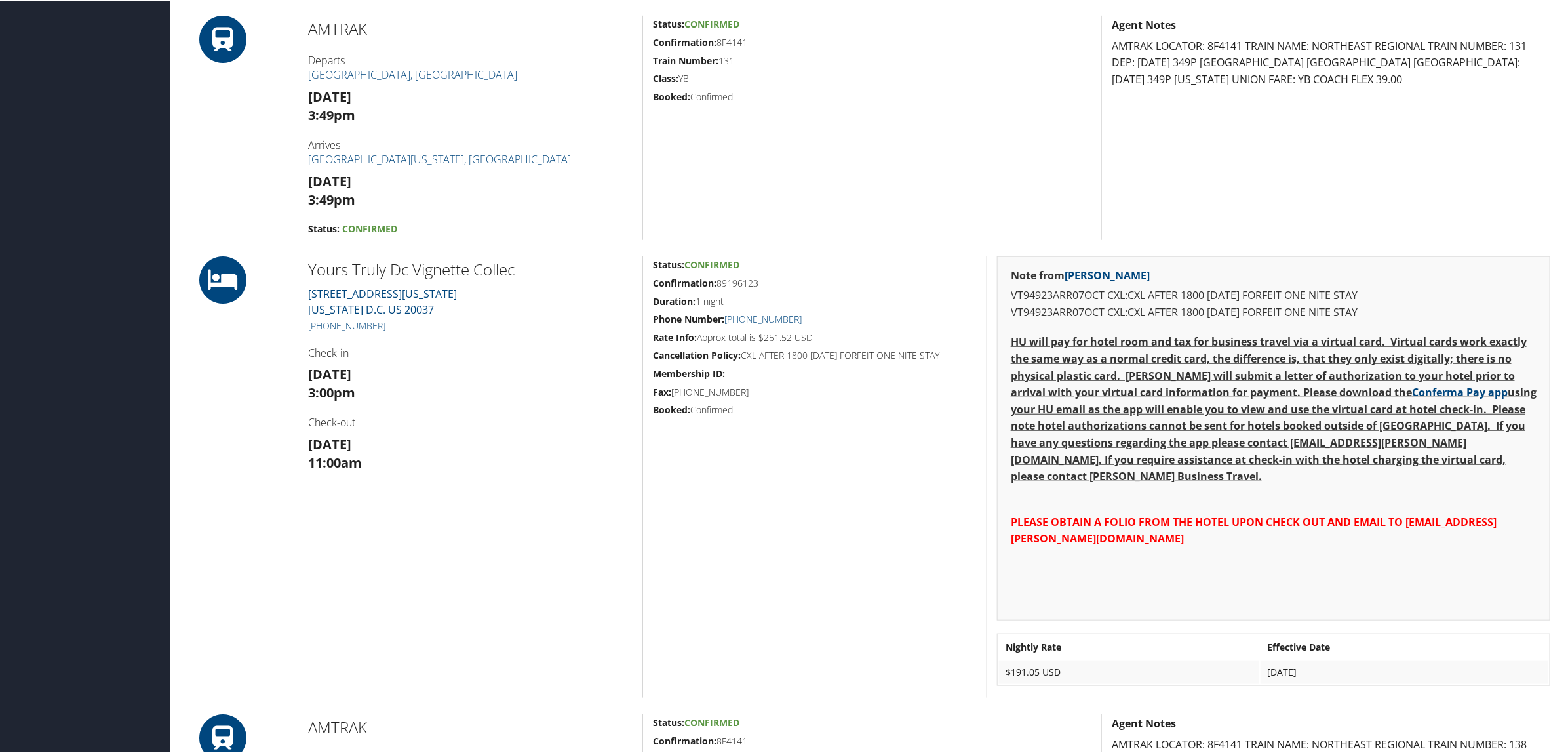
scroll to position [492, 0]
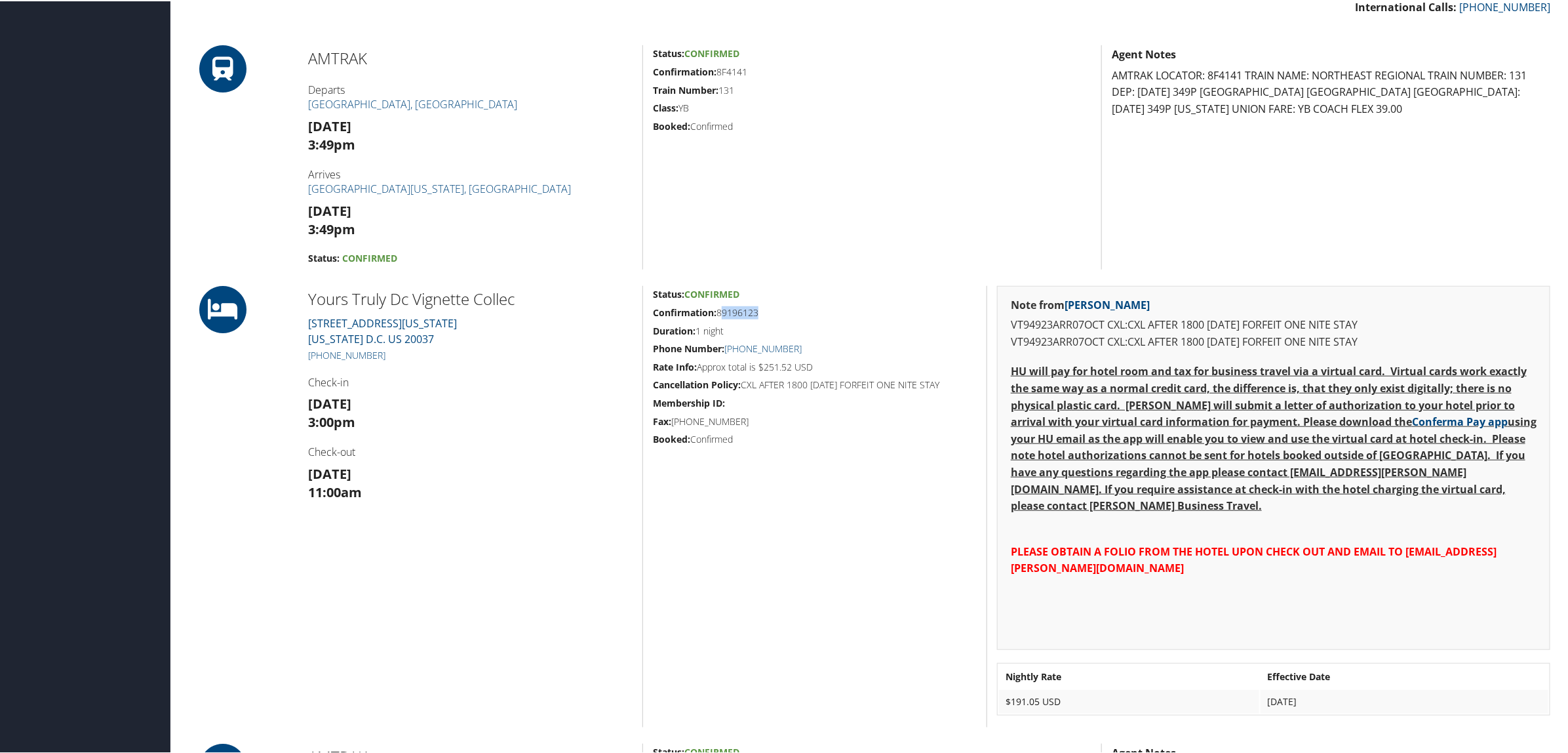
drag, startPoint x: 716, startPoint y: 312, endPoint x: 752, endPoint y: 313, distance: 36.0
click at [752, 313] on h5 "Confirmation: 89196123" at bounding box center [814, 312] width 324 height 13
click at [785, 345] on link "+1 (202) 775-0800" at bounding box center [763, 347] width 78 height 12
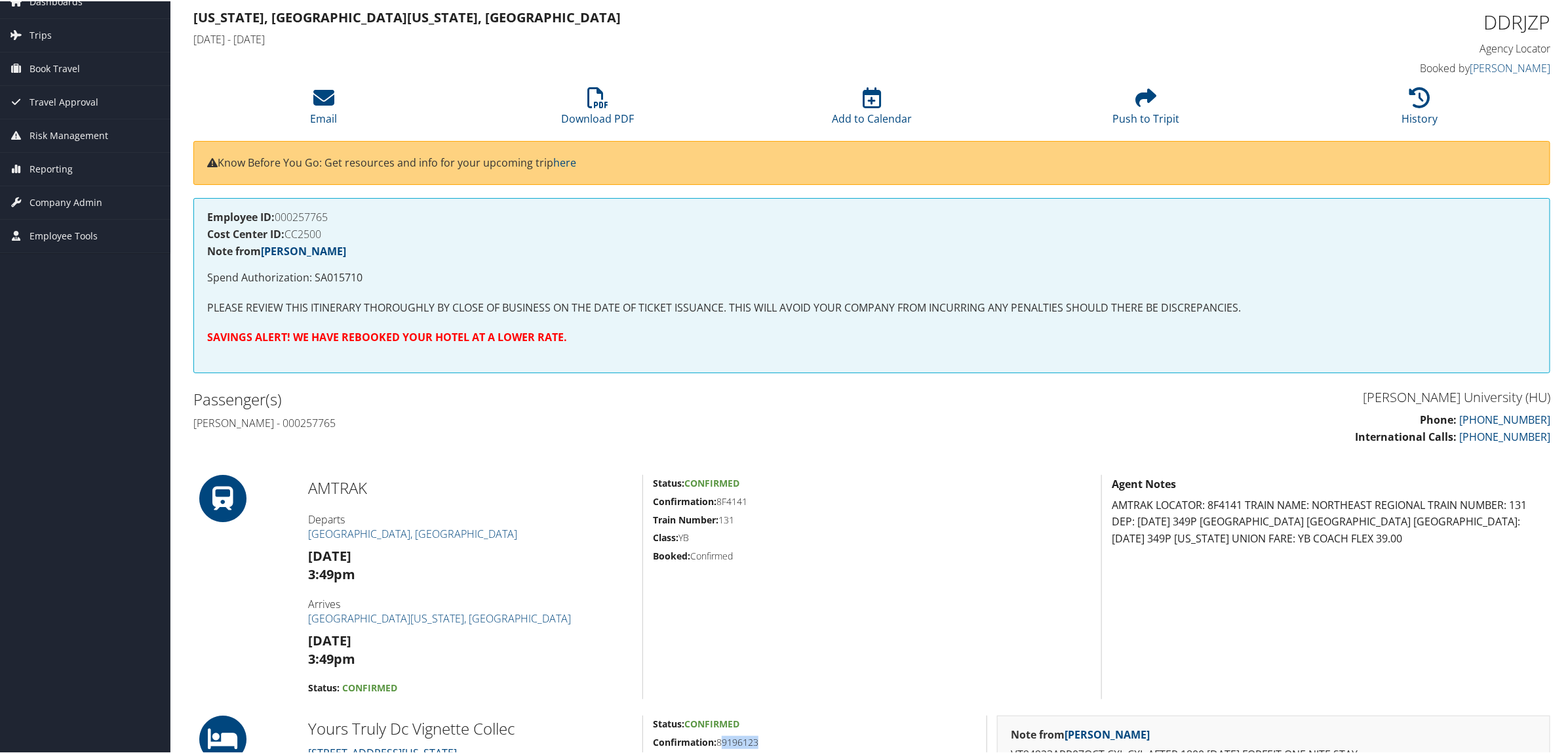
scroll to position [0, 0]
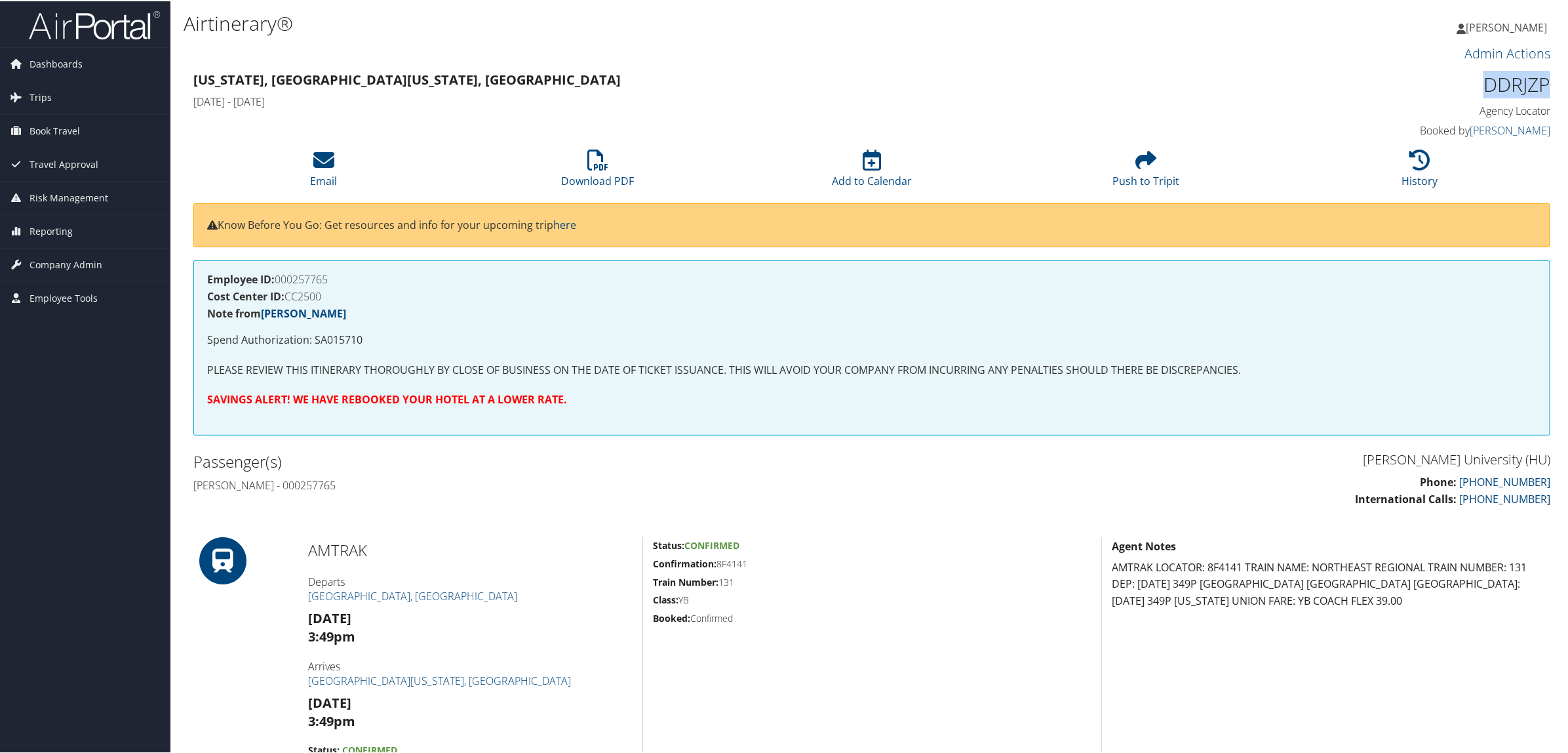
drag, startPoint x: 1477, startPoint y: 80, endPoint x: 1546, endPoint y: 84, distance: 69.1
click at [1546, 84] on div "DDRJZP Agency Locator Agency Locator DDRJZP Booked by Cara Hoyt Booked by Cara …" at bounding box center [1388, 104] width 344 height 75
copy h1 "DDRJZP"
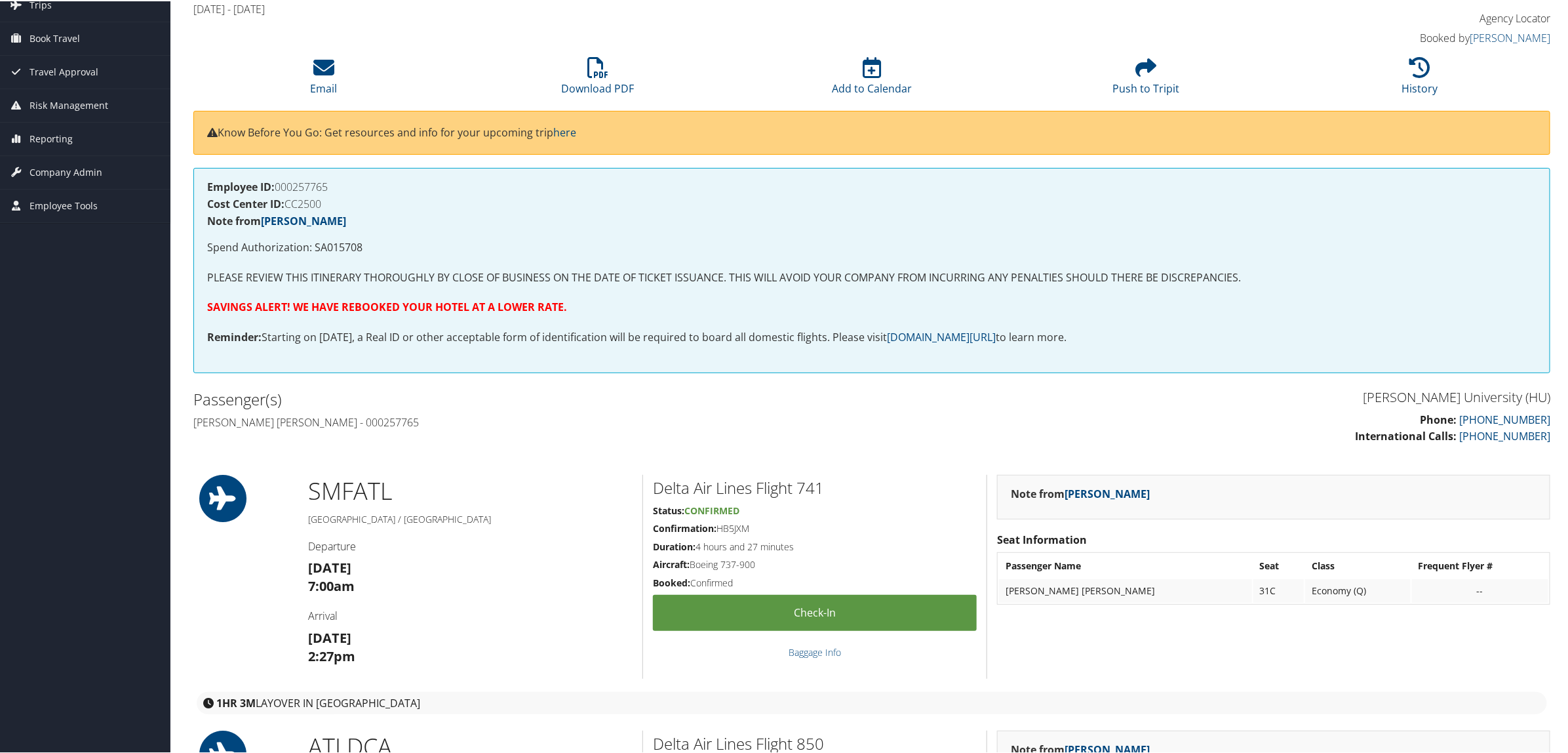
scroll to position [82, 0]
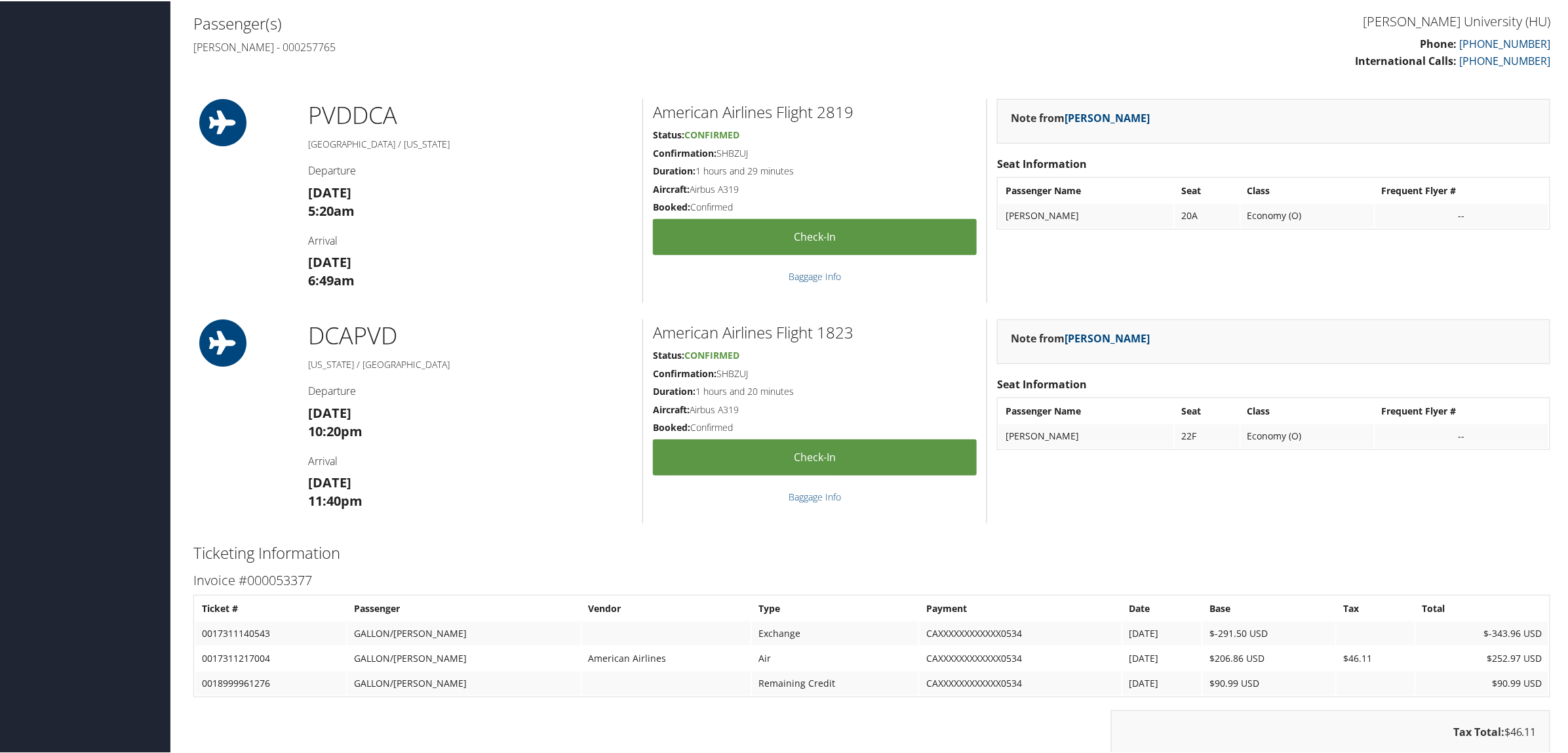
scroll to position [410, 0]
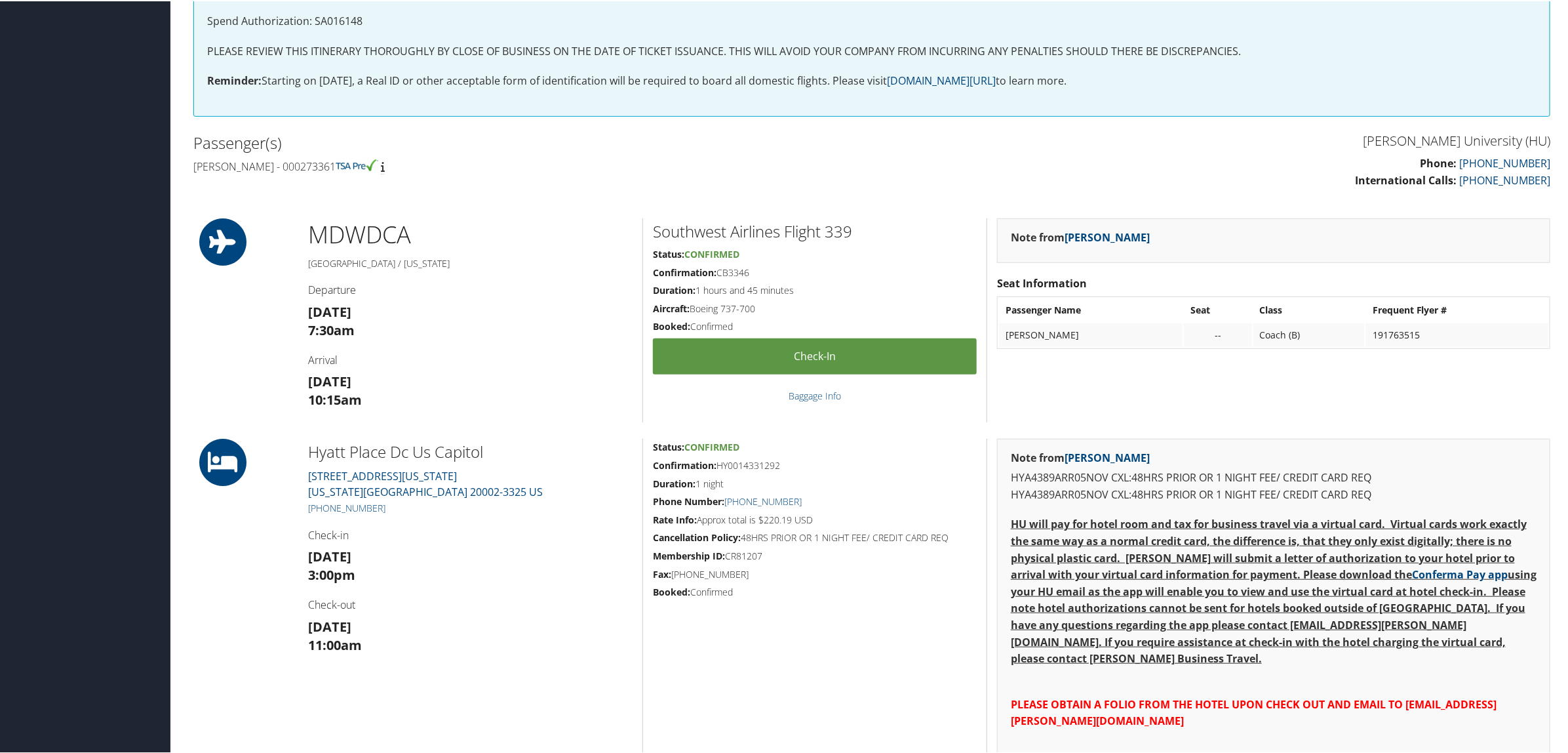
scroll to position [328, 0]
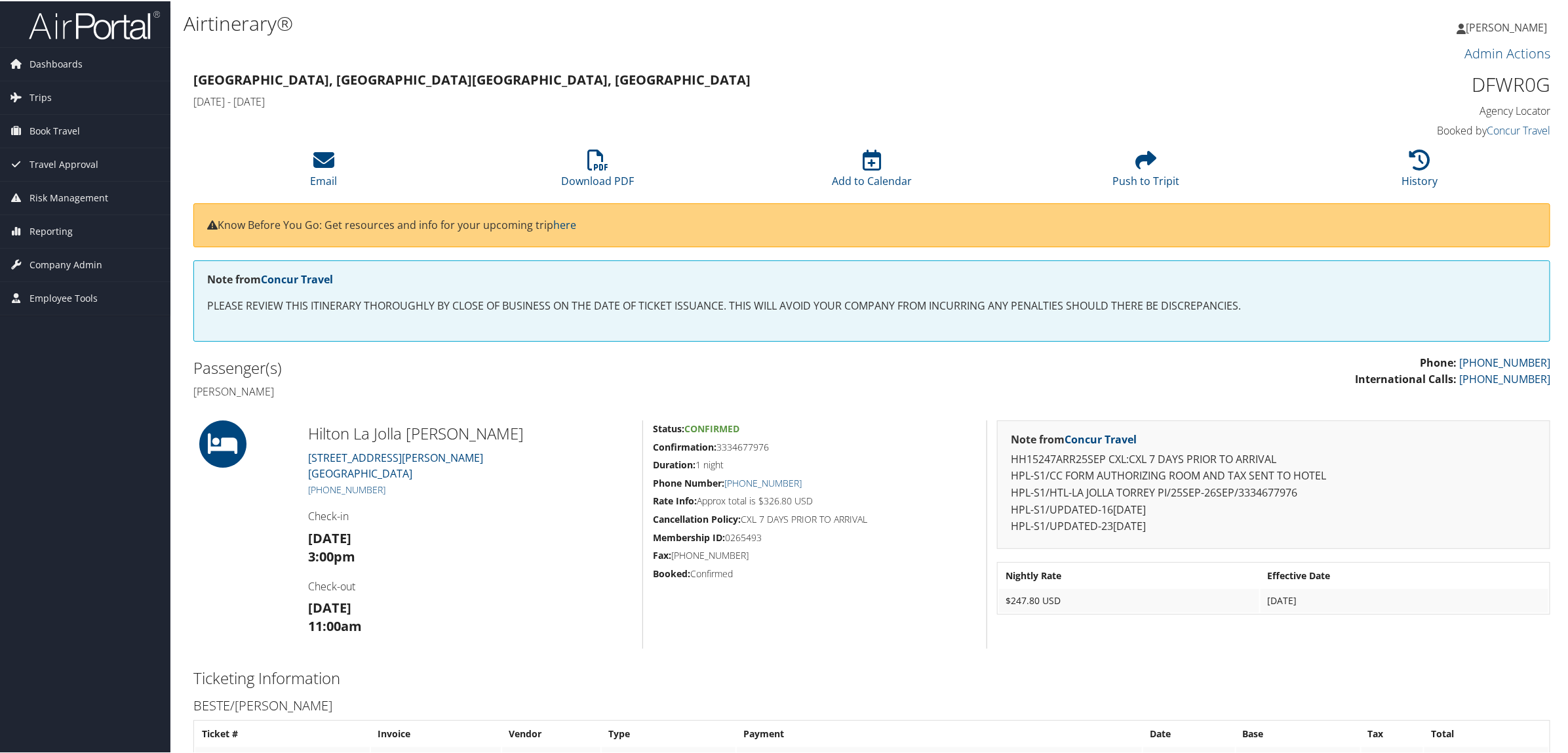
click at [1345, 363] on p "Phone: 866-916-6661 International Calls: 800-600-3737" at bounding box center [1216, 370] width 669 height 34
click at [337, 372] on h2 "Passenger(s)" at bounding box center [528, 367] width 669 height 22
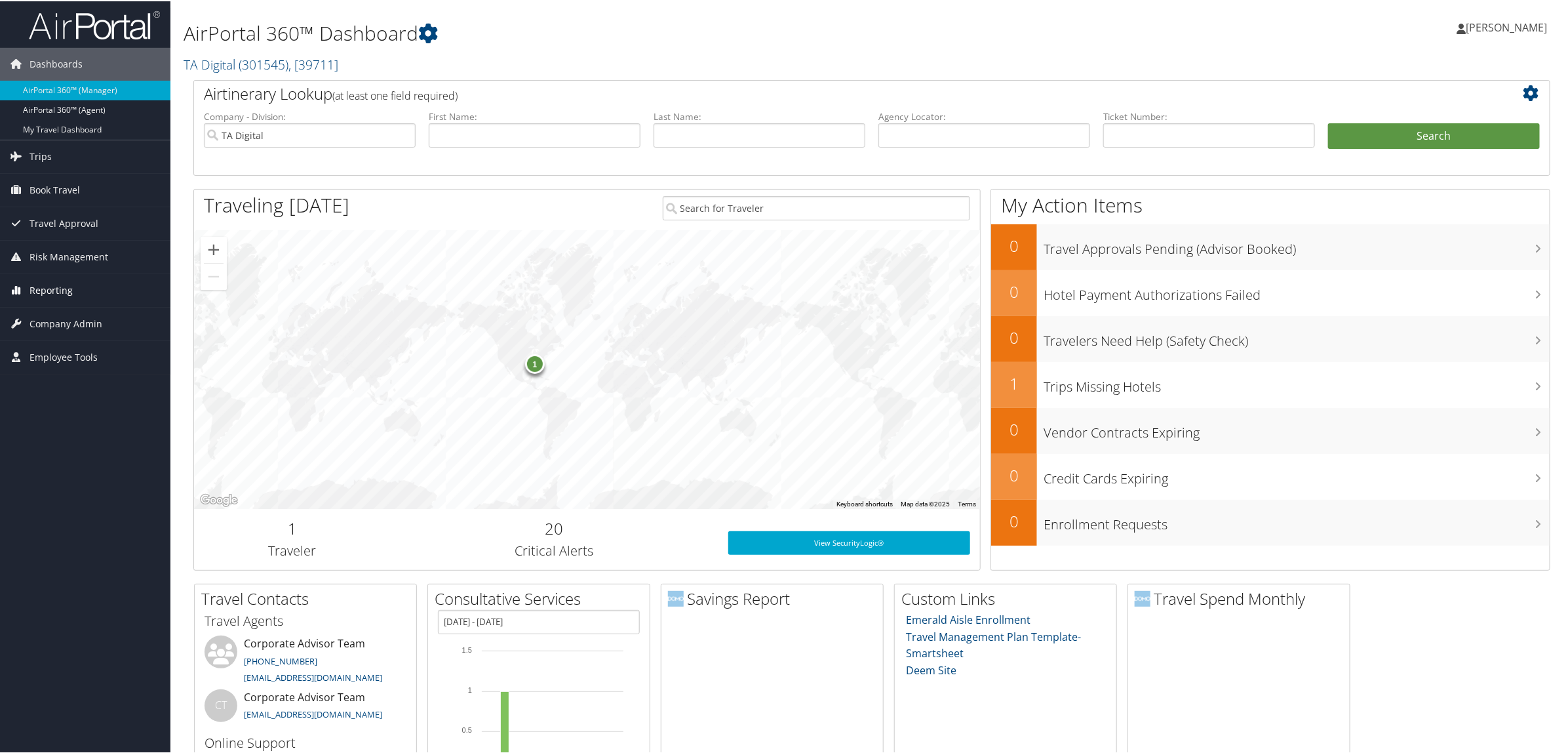
click at [66, 284] on span "Reporting" at bounding box center [50, 289] width 43 height 33
click at [90, 365] on link "Virtual Pay Lookup" at bounding box center [85, 374] width 170 height 20
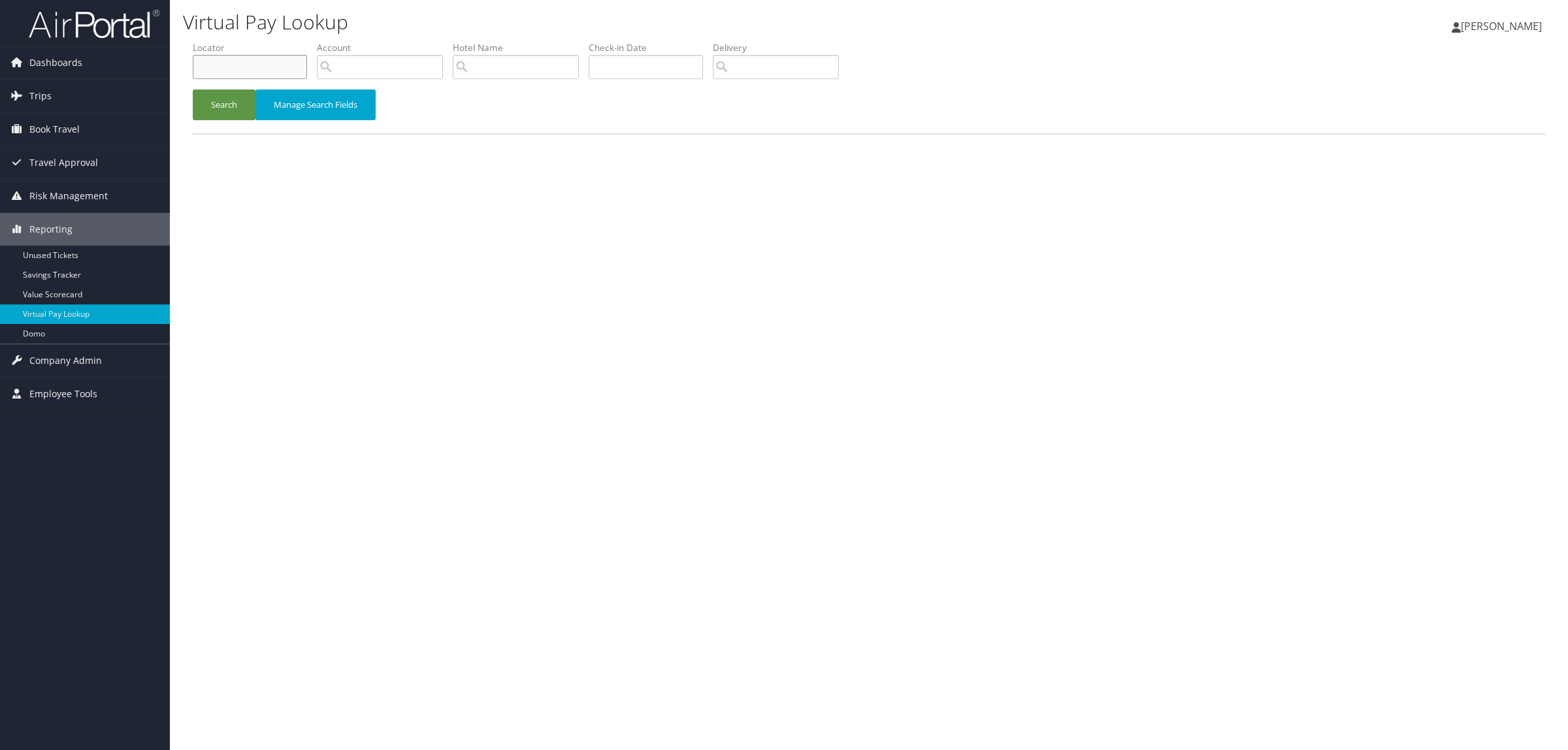
click at [248, 74] on input "text" at bounding box center [249, 66] width 115 height 24
paste input "DNB1N9"
click at [236, 103] on button "Search" at bounding box center [224, 105] width 63 height 31
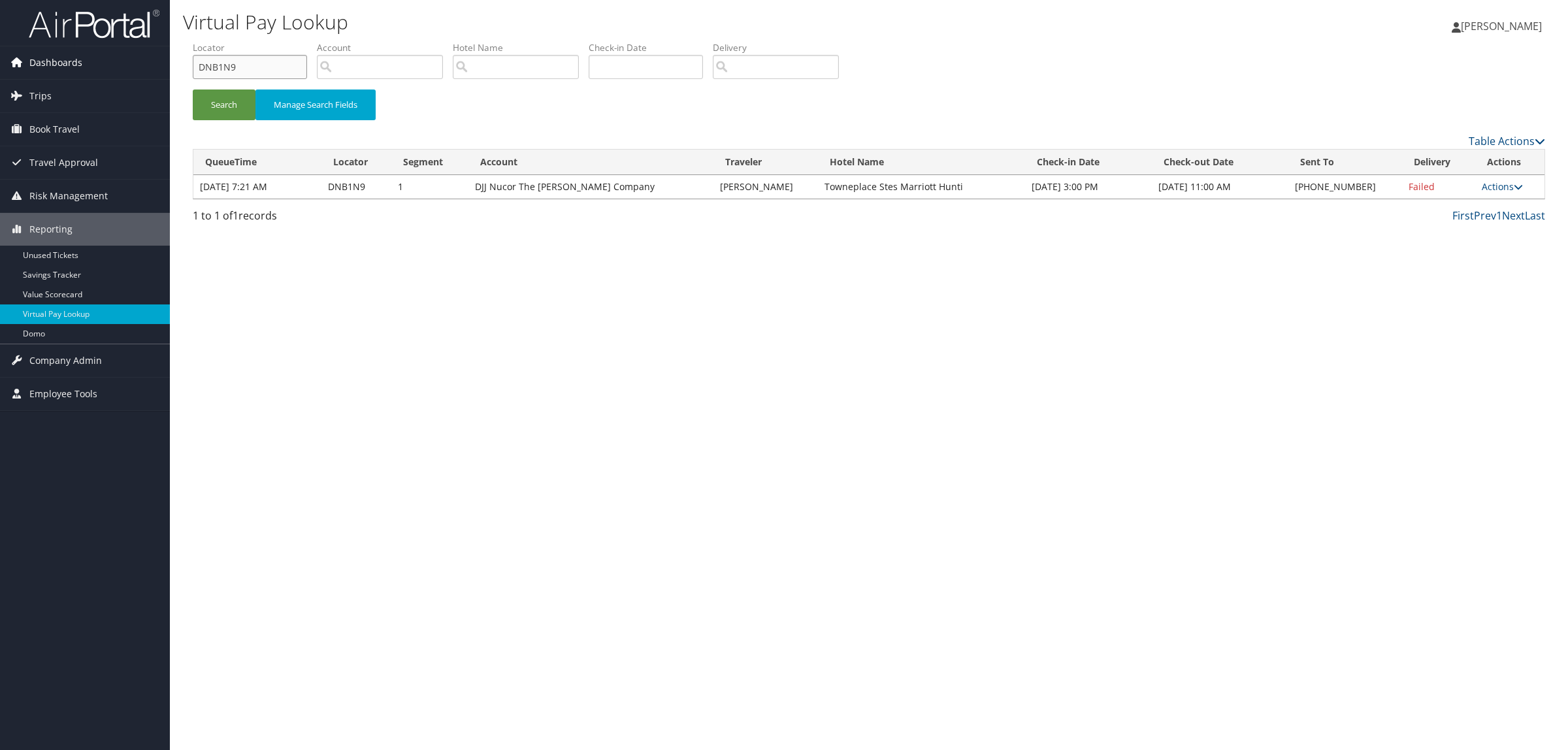
drag, startPoint x: 245, startPoint y: 72, endPoint x: 103, endPoint y: 74, distance: 142.0
click at [103, 74] on div "Dashboards AirPortal 360™ (Manager) AirPortal 360™ (Agent) My Travel Dashboard …" at bounding box center [784, 375] width 1568 height 750
paste input "DN0YFM"
click at [242, 106] on button "Search" at bounding box center [224, 105] width 63 height 31
drag, startPoint x: 204, startPoint y: 67, endPoint x: 47, endPoint y: 49, distance: 158.0
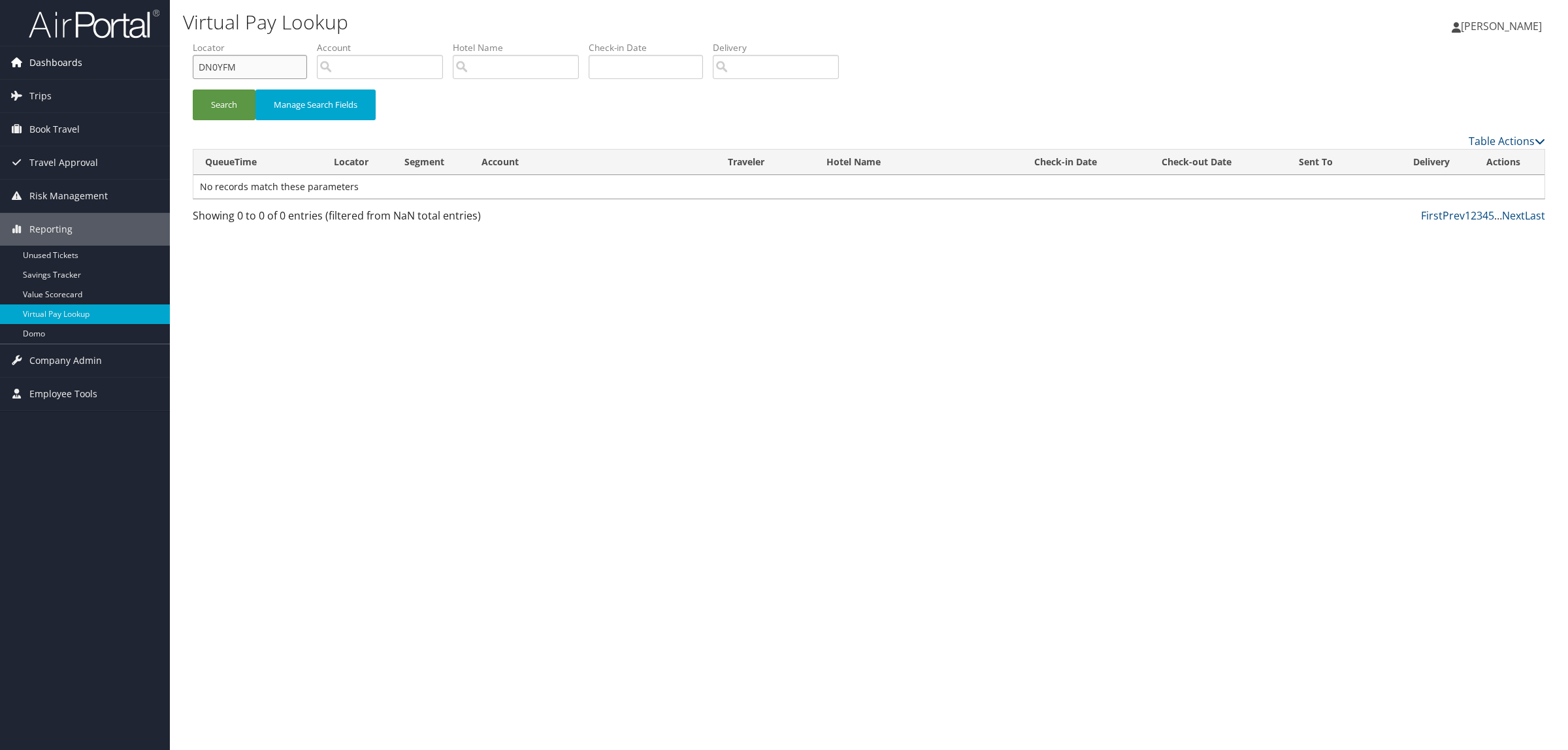
click at [49, 51] on div "Dashboards AirPortal 360™ (Manager) AirPortal 360™ (Agent) My Travel Dashboard …" at bounding box center [784, 375] width 1568 height 750
click at [193, 90] on button "Search" at bounding box center [224, 105] width 63 height 31
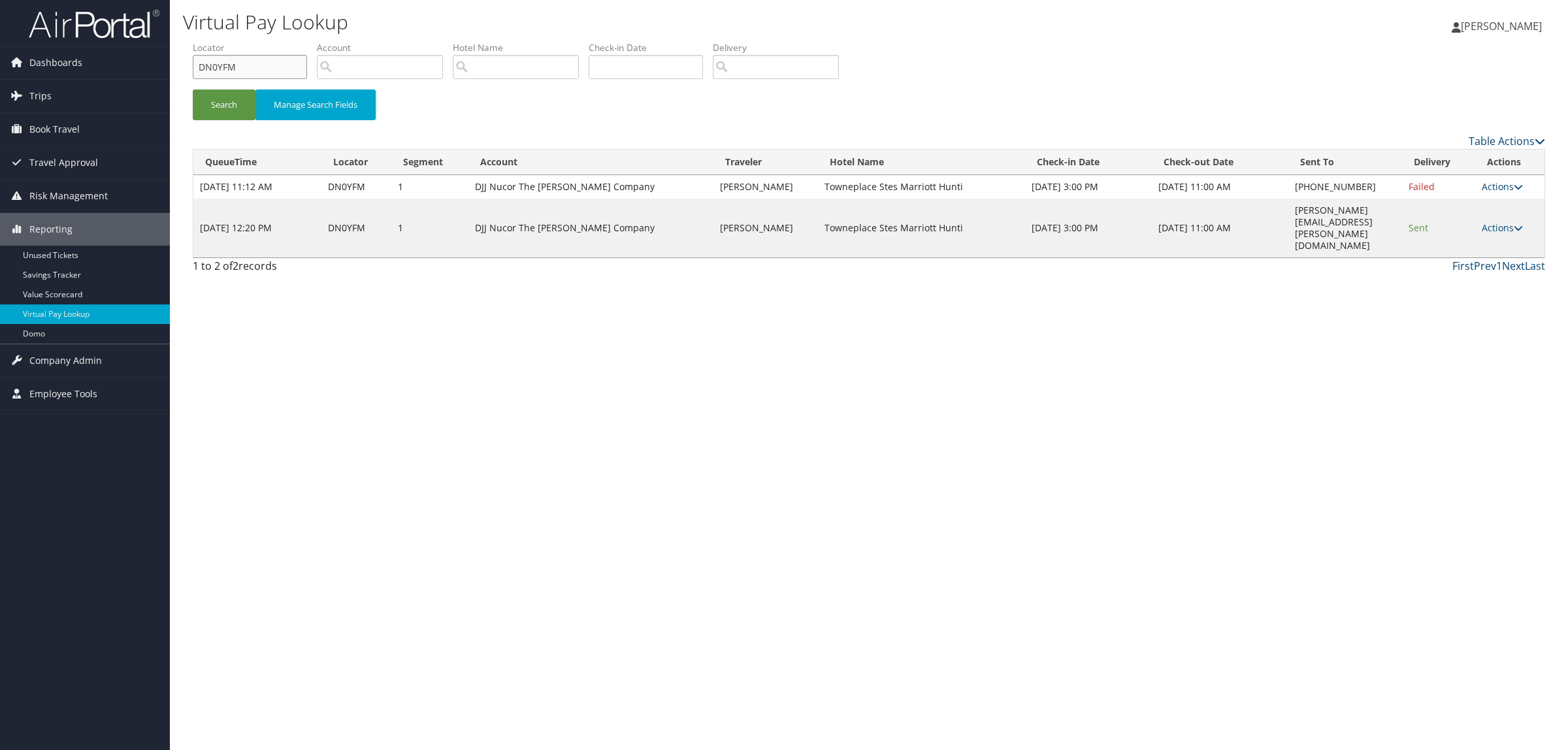
click at [17, 42] on div "Dashboards AirPortal 360™ (Manager) AirPortal 360™ (Agent) My Travel Dashboard …" at bounding box center [784, 375] width 1568 height 750
paste input "B1N9"
type input "DNB1N9"
drag, startPoint x: 1246, startPoint y: 213, endPoint x: 1400, endPoint y: 213, distance: 154.0
click at [1400, 213] on td "joanna.gregory@marriott.com" at bounding box center [1346, 227] width 114 height 59
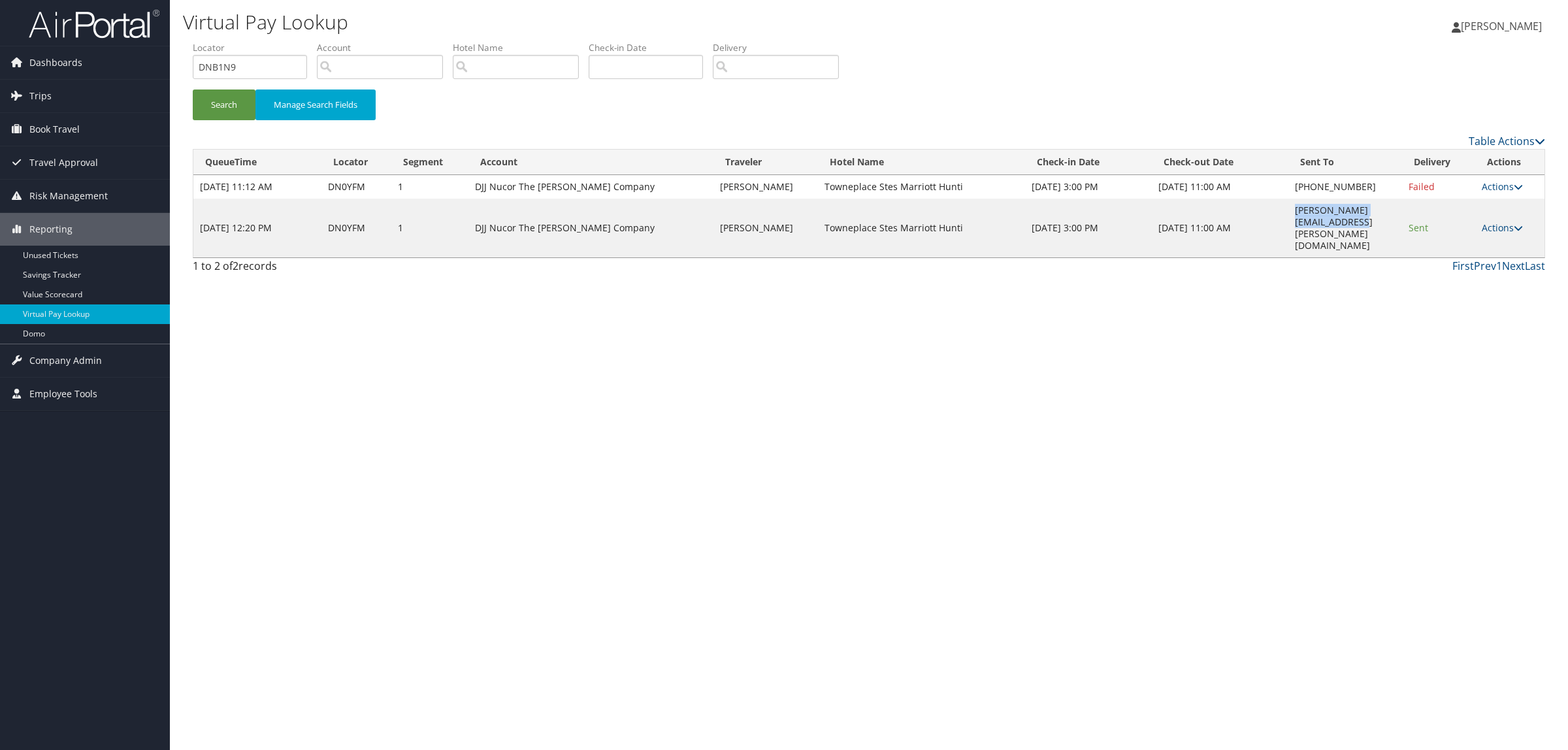
copy td "joanna.gregory@marriott.com"
click at [214, 112] on button "Search" at bounding box center [224, 105] width 63 height 31
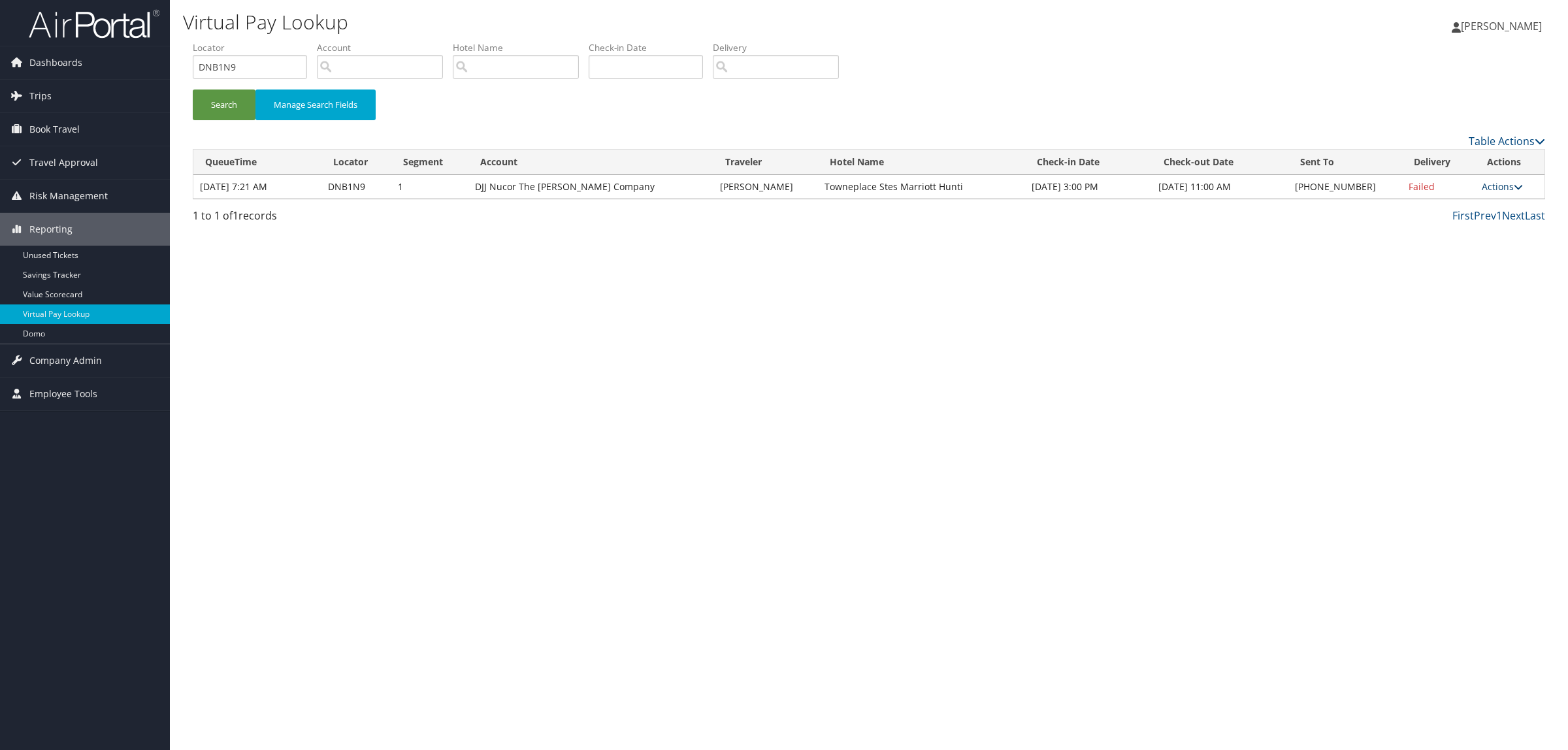
click at [1497, 188] on link "Actions" at bounding box center [1502, 186] width 41 height 12
click at [1455, 212] on link "Resend" at bounding box center [1463, 206] width 112 height 22
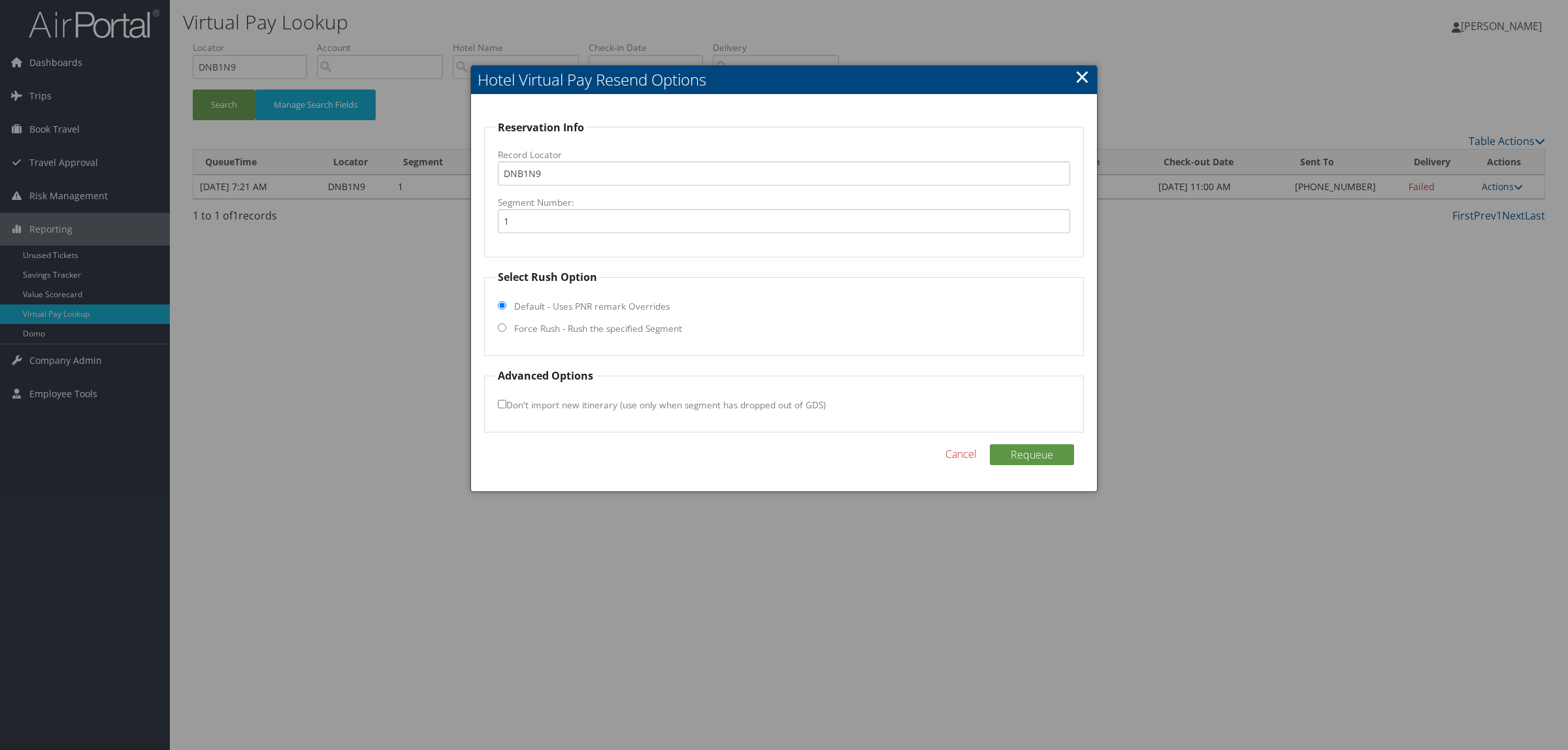
click at [581, 322] on label "Force Rush - Rush the specified Segment" at bounding box center [598, 329] width 168 height 13
click at [506, 324] on input "Force Rush - Rush the specified Segment" at bounding box center [502, 328] width 9 height 9
radio input "true"
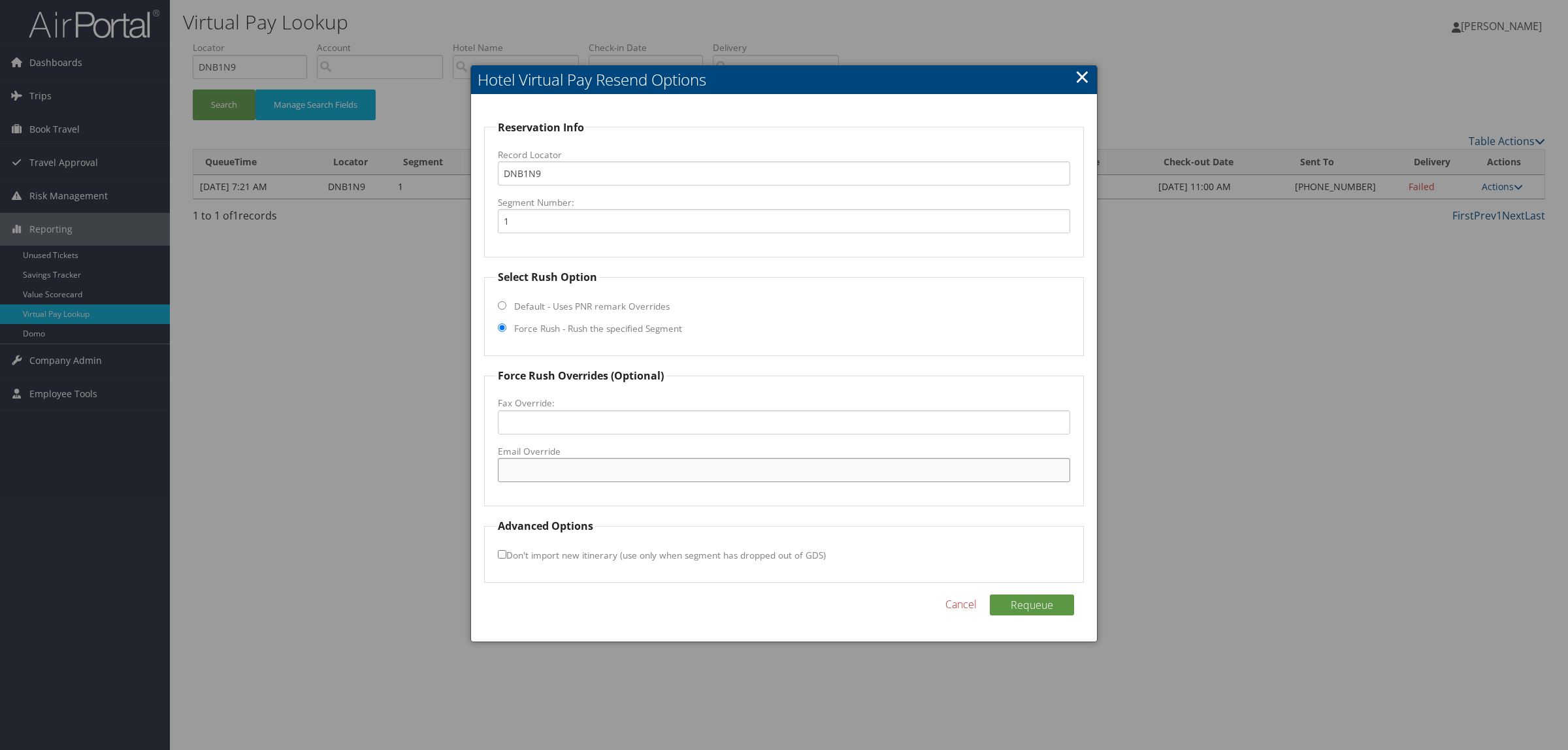
click at [573, 474] on input "Email Override" at bounding box center [784, 469] width 573 height 24
paste input "joanna.gregory@marriott.com"
type input "joanna.gregory@marriott.com"
click at [1027, 608] on button "Requeue" at bounding box center [1032, 604] width 85 height 21
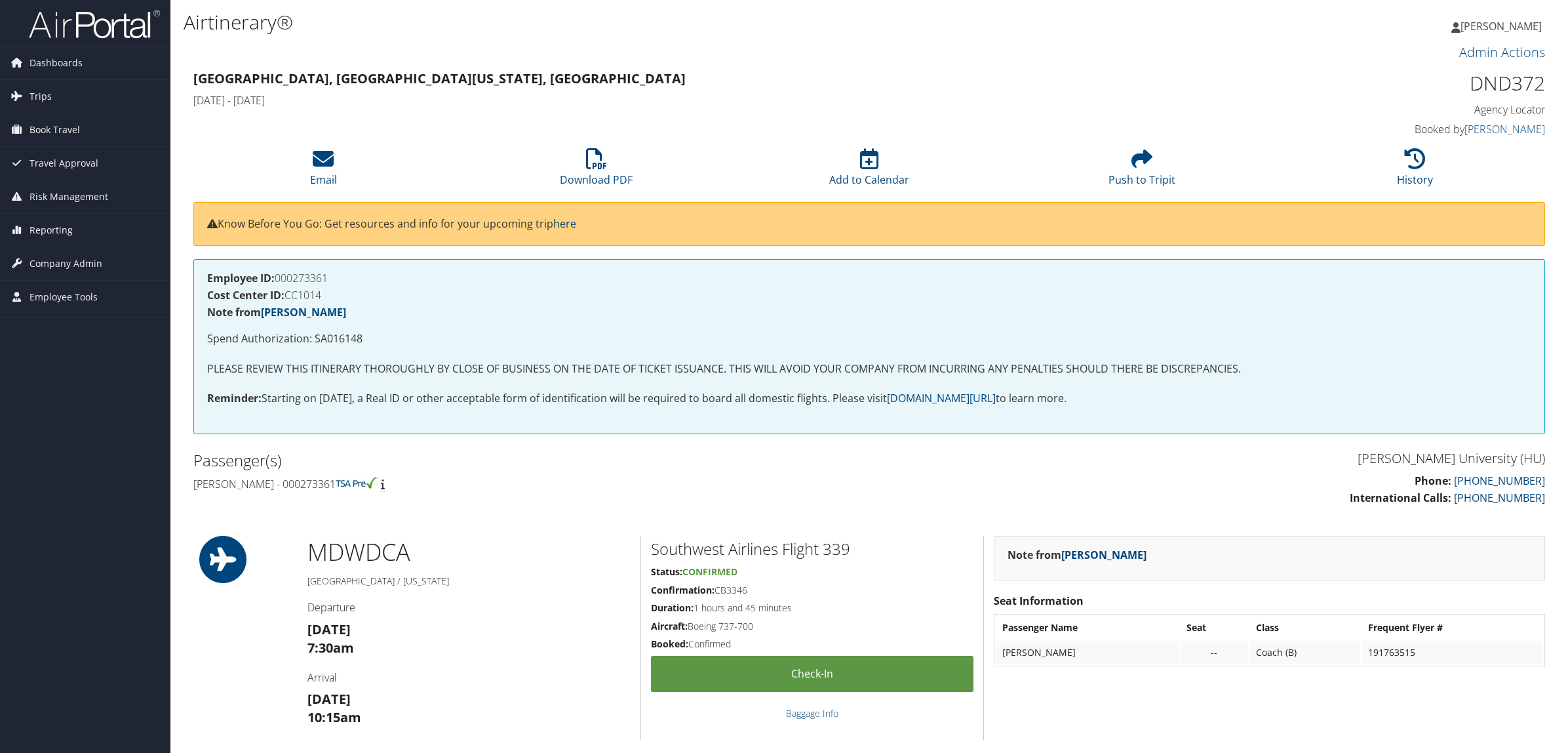
scroll to position [328, 0]
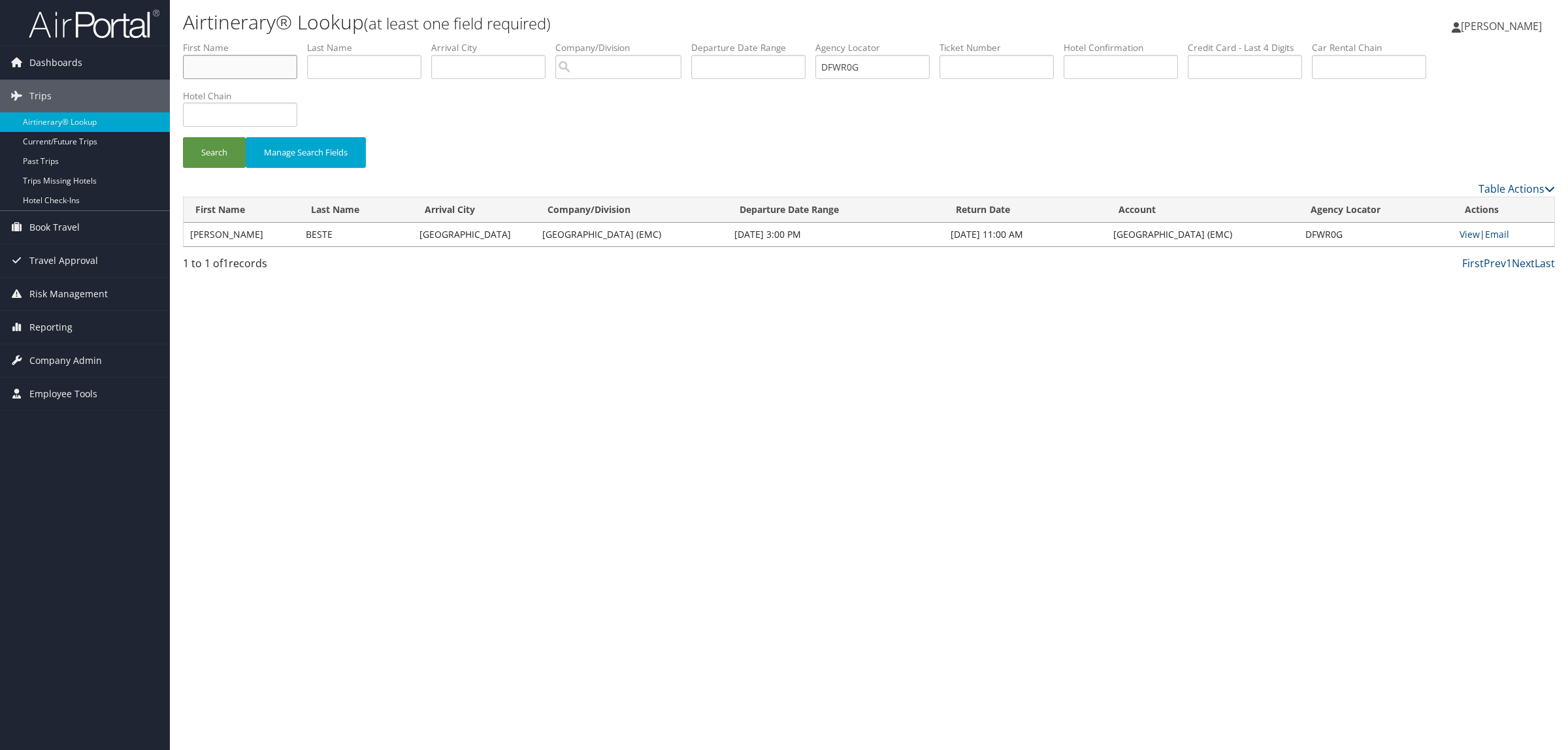
click at [245, 57] on input "text" at bounding box center [240, 66] width 115 height 24
type input "[PERSON_NAME]"
type input "mcgraw"
drag, startPoint x: 899, startPoint y: 72, endPoint x: 700, endPoint y: 40, distance: 201.6
click at [703, 41] on ul "First Name [PERSON_NAME] Last Name [PERSON_NAME] Departure City Arrival City Co…" at bounding box center [869, 41] width 1373 height 0
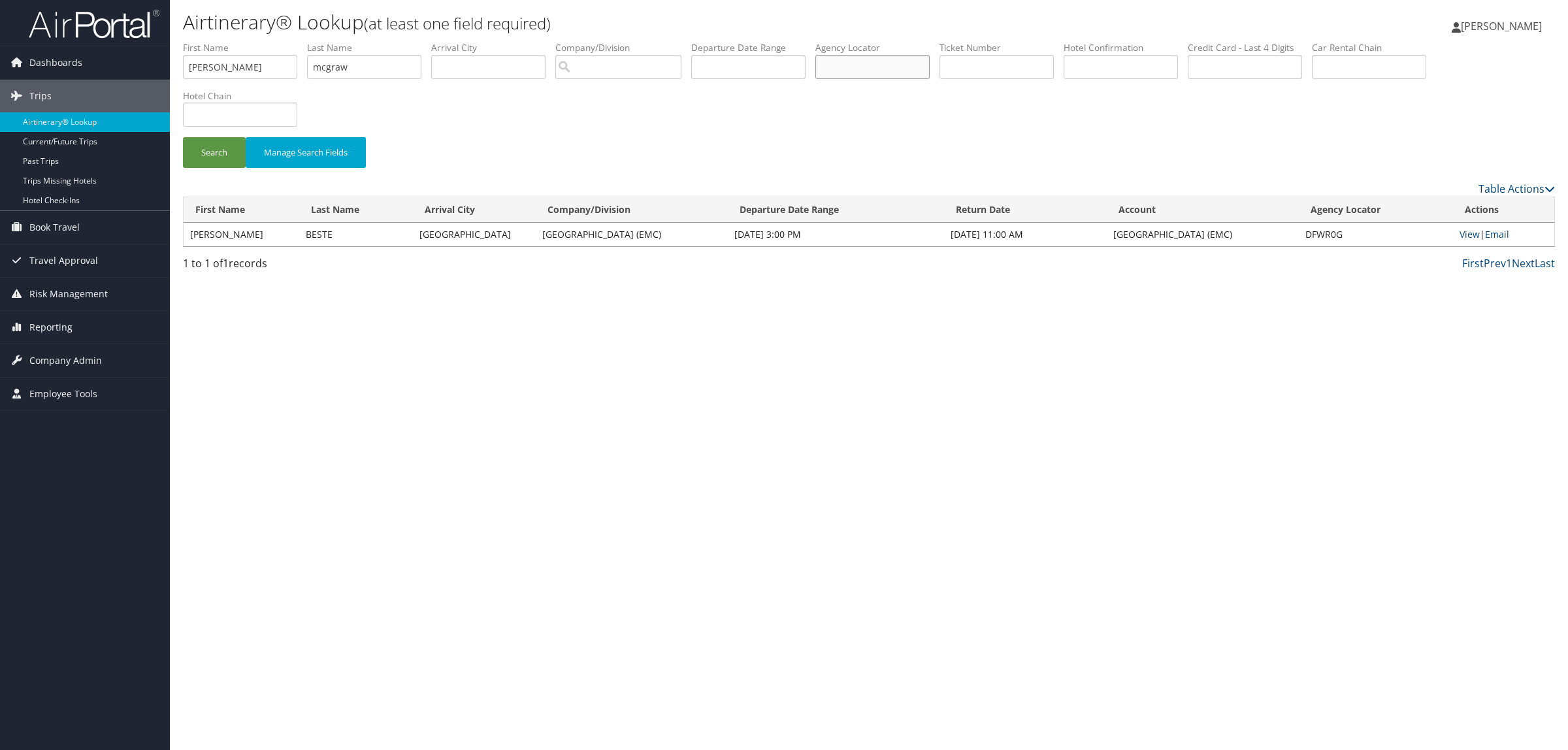
click at [183, 137] on button "Search" at bounding box center [214, 152] width 63 height 31
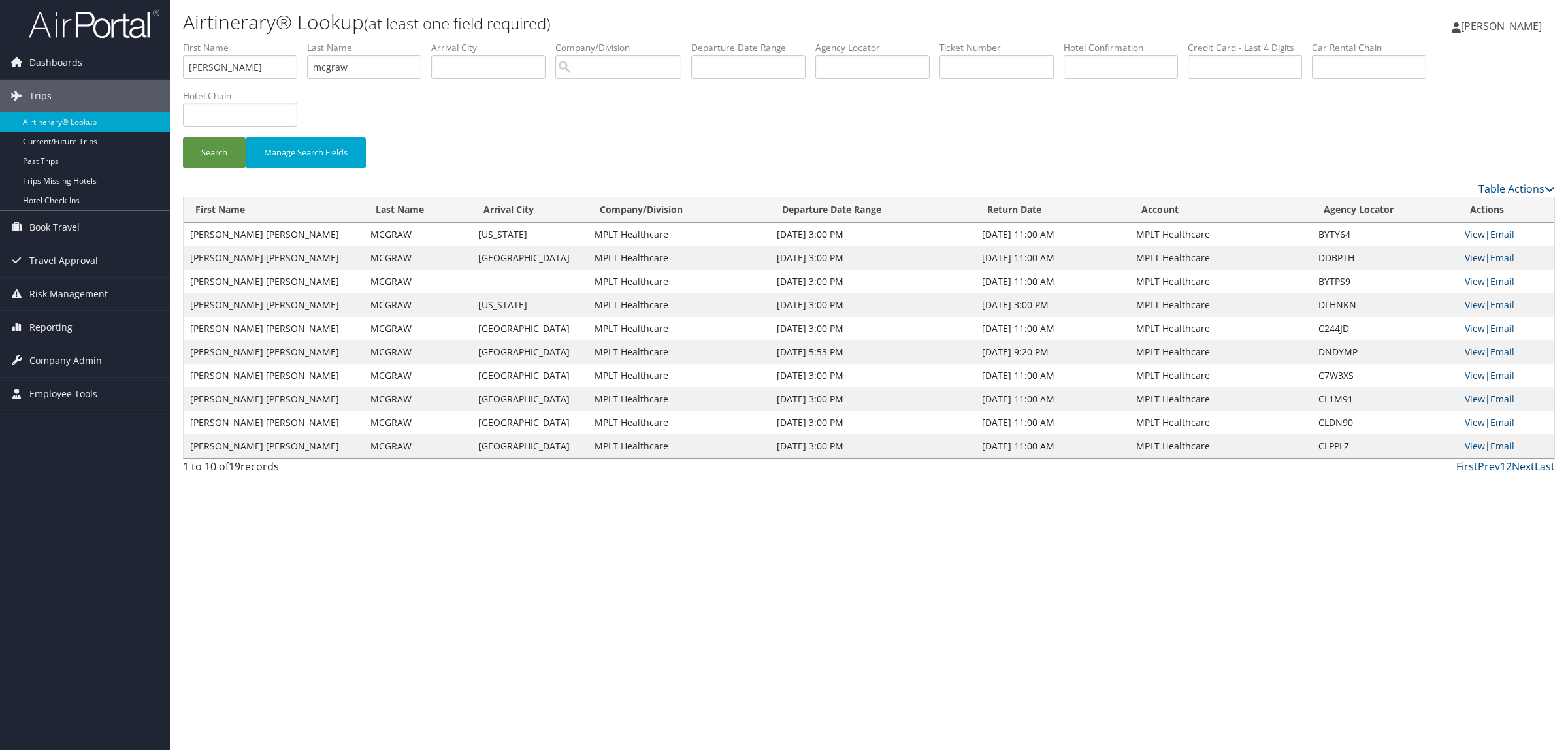
click at [1475, 260] on link "View" at bounding box center [1475, 257] width 20 height 12
click at [1508, 468] on link "2" at bounding box center [1509, 466] width 6 height 15
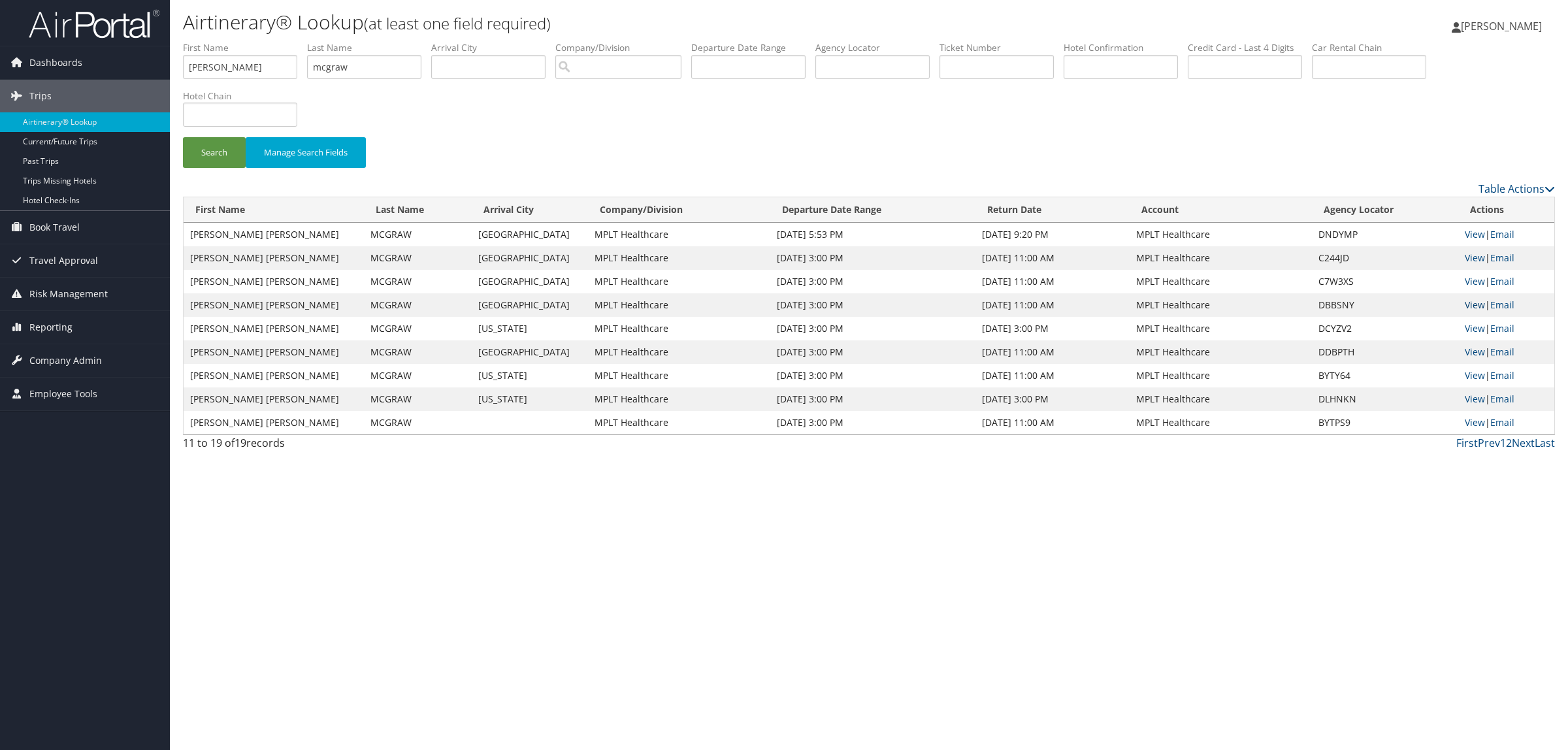
click at [1474, 305] on link "View" at bounding box center [1475, 304] width 20 height 12
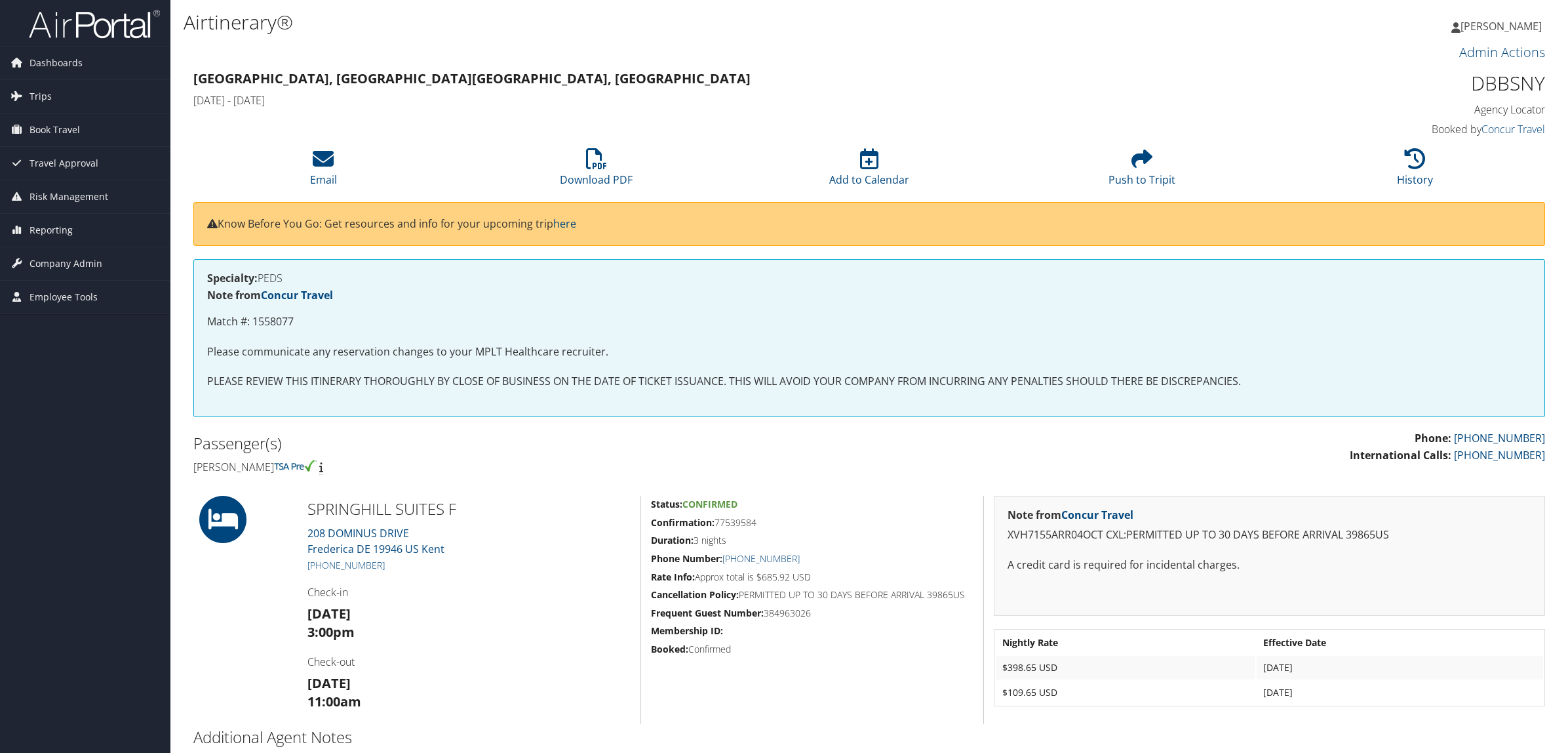
scroll to position [132, 0]
